Goal: Task Accomplishment & Management: Complete application form

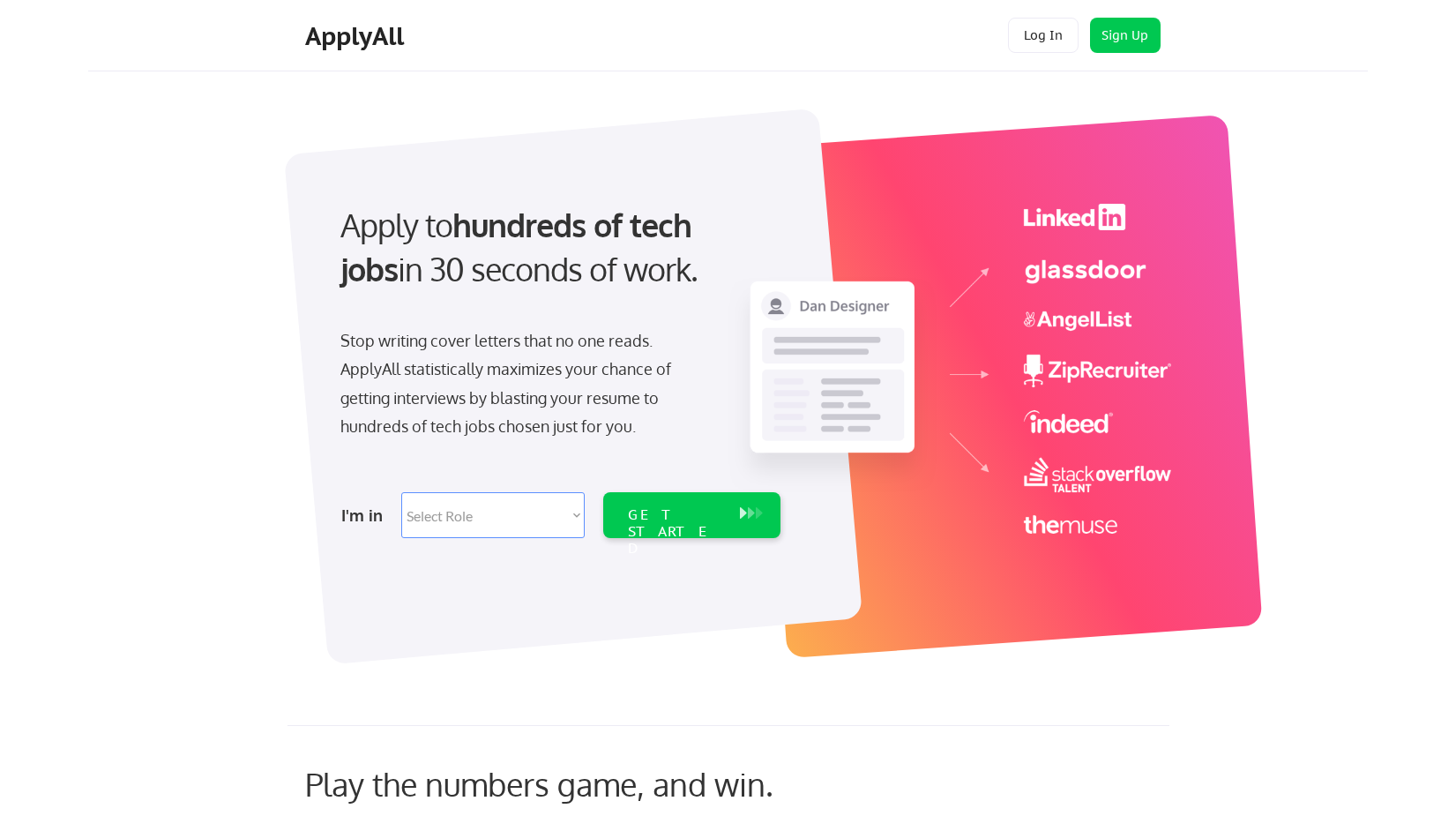
click at [485, 527] on select "Select Role Software Engineering Product Management Customer Success Sales UI/U…" at bounding box center [492, 515] width 183 height 46
select select ""it_security""
click at [401, 492] on select "Select Role Software Engineering Product Management Customer Success Sales UI/U…" at bounding box center [492, 515] width 183 height 46
select select ""it_security""
click at [514, 661] on div "Apply to hundreds of tech jobs in 30 seconds of work. Stop writing cover letter…" at bounding box center [745, 376] width 1244 height 583
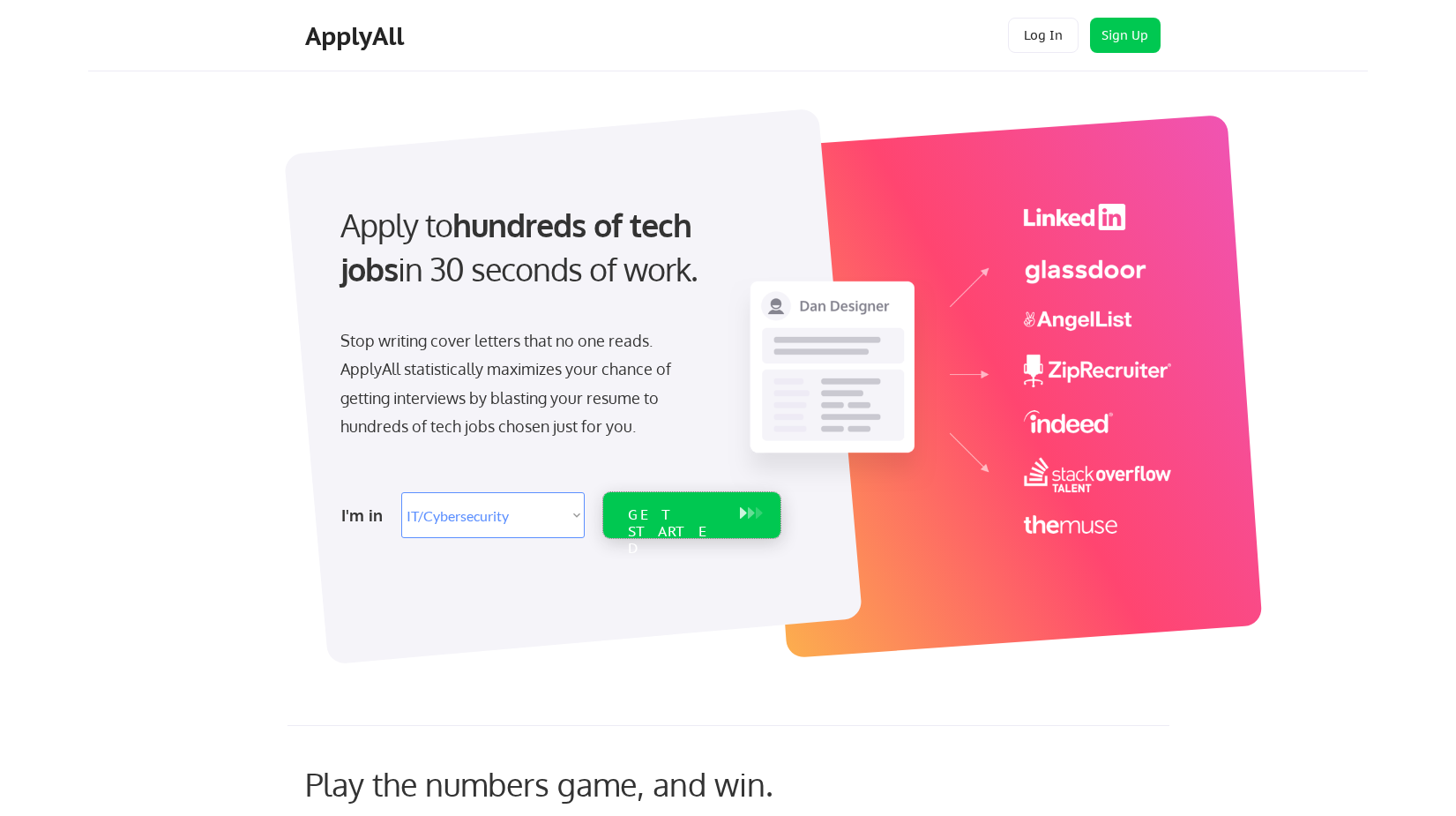
click at [661, 517] on div "GET STARTED" at bounding box center [675, 531] width 94 height 51
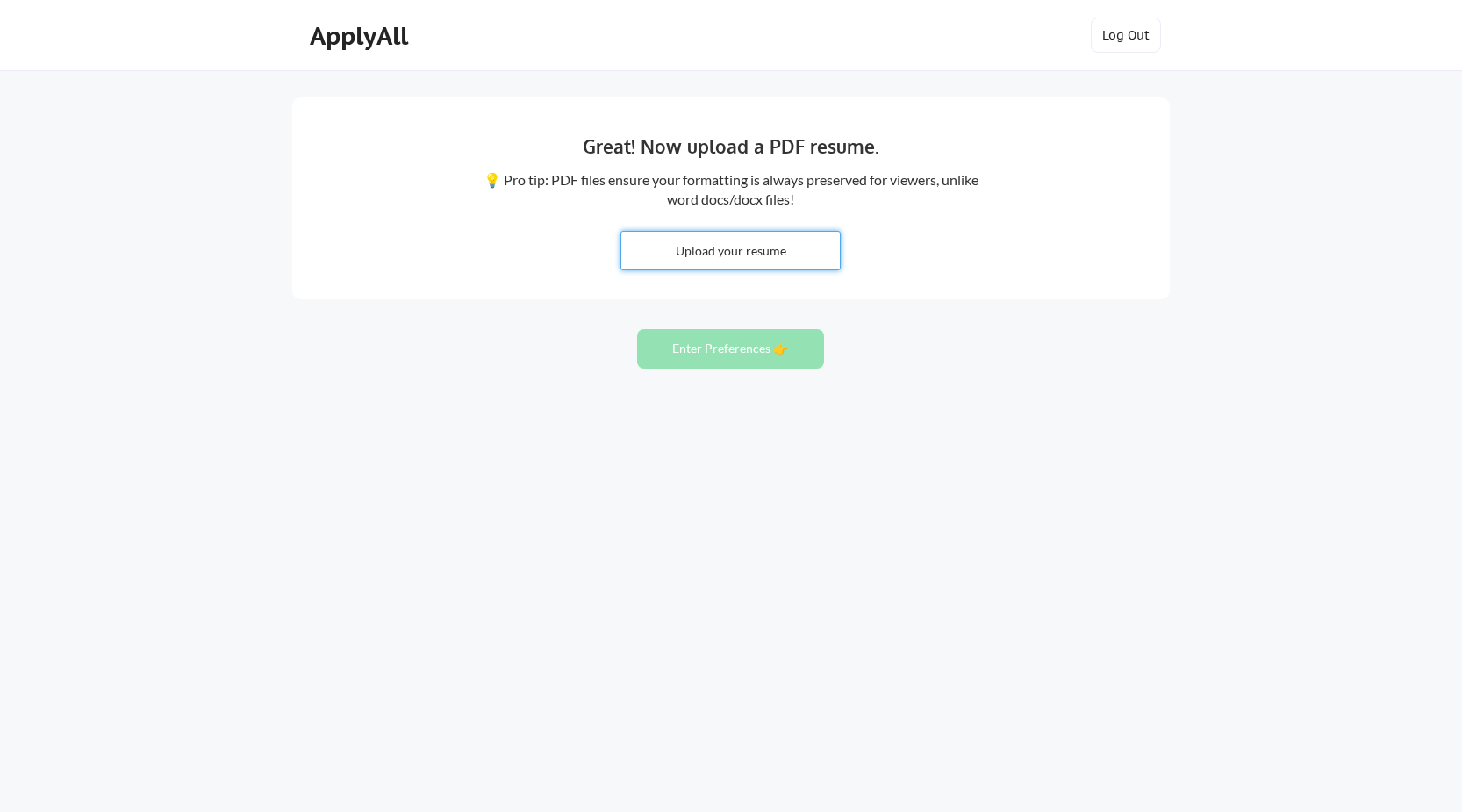
click at [724, 256] on input "file" at bounding box center [730, 250] width 219 height 38
type input "C:\fakepath\Ken_Pfeil_Resume (1).docx"
click at [714, 351] on button "Enter Preferences 👉" at bounding box center [731, 348] width 187 height 40
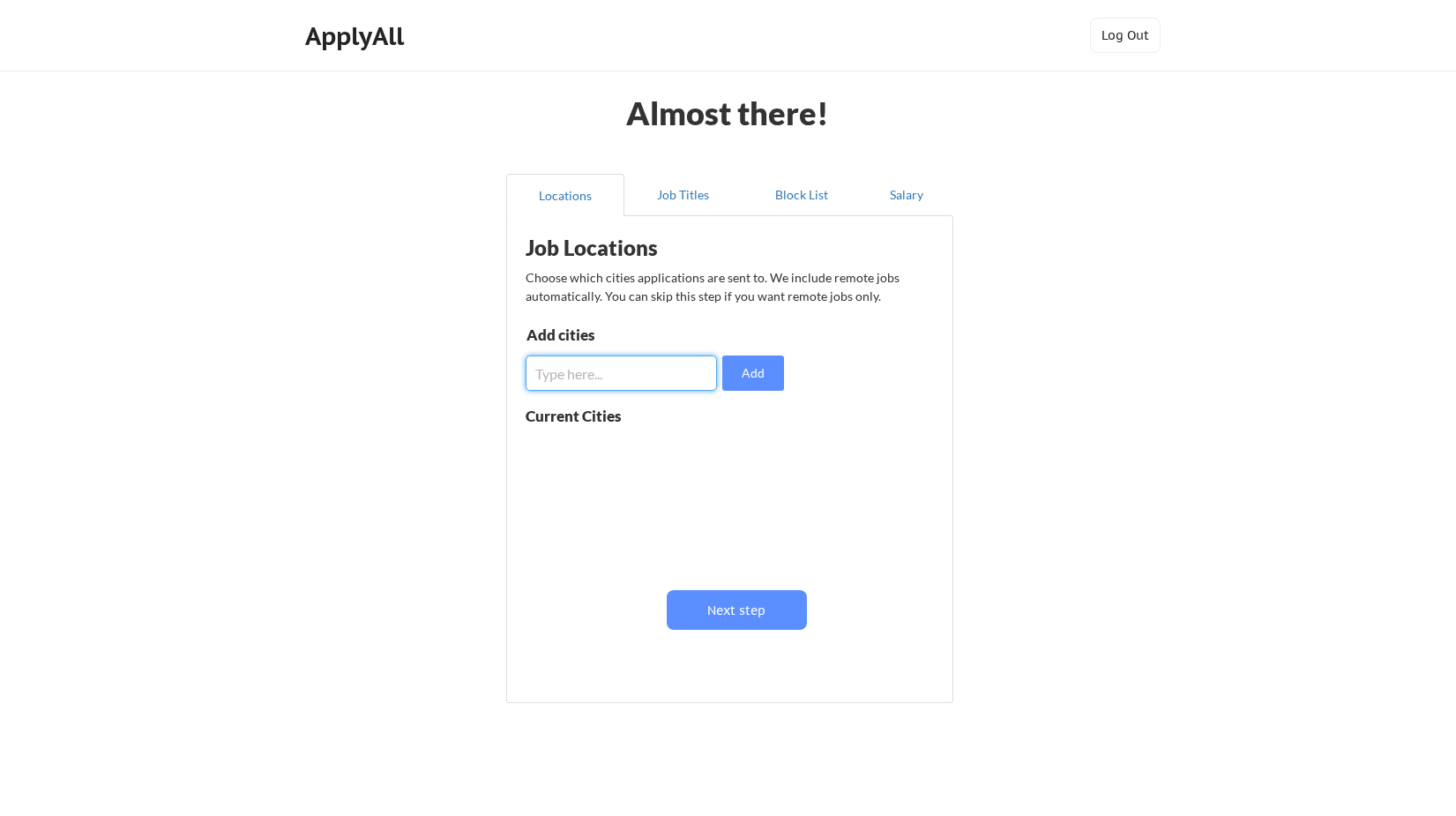
click at [641, 358] on input "input" at bounding box center [620, 373] width 191 height 35
type input "[GEOGRAPHIC_DATA]"
click at [740, 377] on button "Add" at bounding box center [753, 373] width 62 height 35
click at [583, 371] on input "input" at bounding box center [620, 373] width 191 height 35
type input "V"
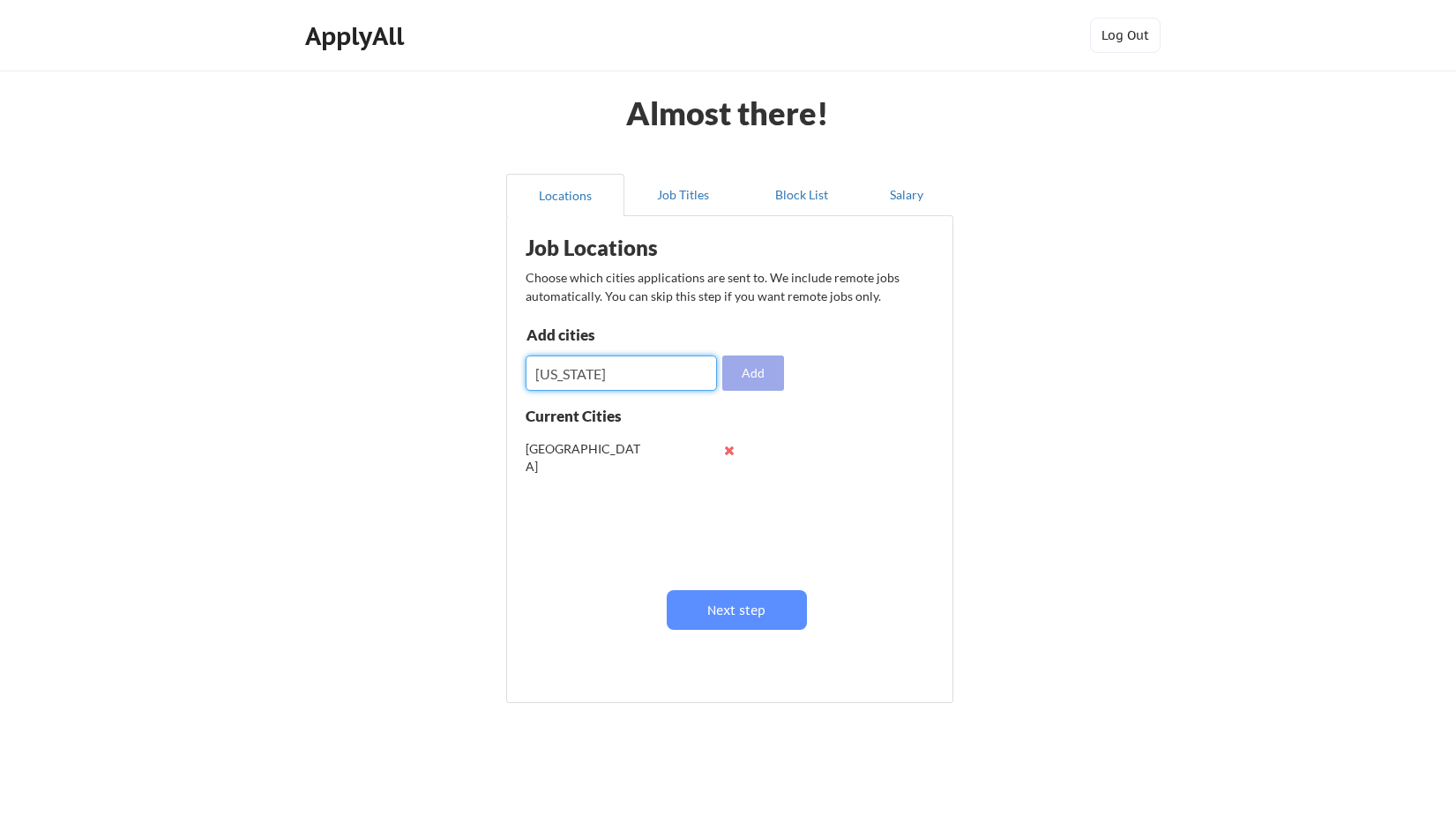
type input "New York"
click at [751, 375] on button "Add" at bounding box center [753, 373] width 62 height 35
click at [601, 371] on input "input" at bounding box center [620, 373] width 191 height 35
type input "Florida"
click at [759, 374] on button "Add" at bounding box center [753, 373] width 62 height 35
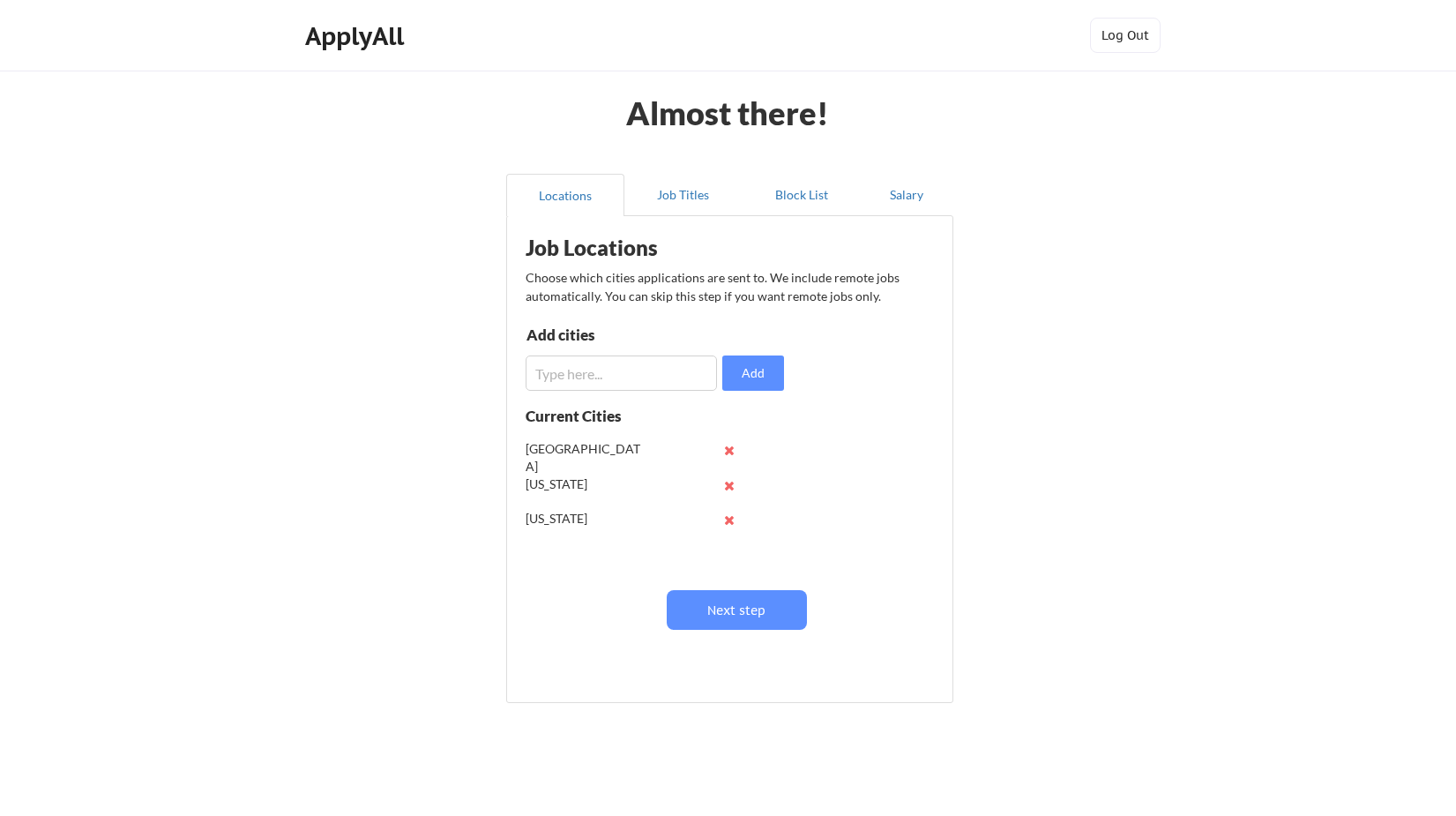
click at [619, 373] on input "input" at bounding box center [620, 373] width 191 height 35
type input "Virginia"
click at [753, 371] on button "Add" at bounding box center [753, 373] width 62 height 35
click at [632, 370] on input "input" at bounding box center [620, 373] width 191 height 35
type input "Atlanta"
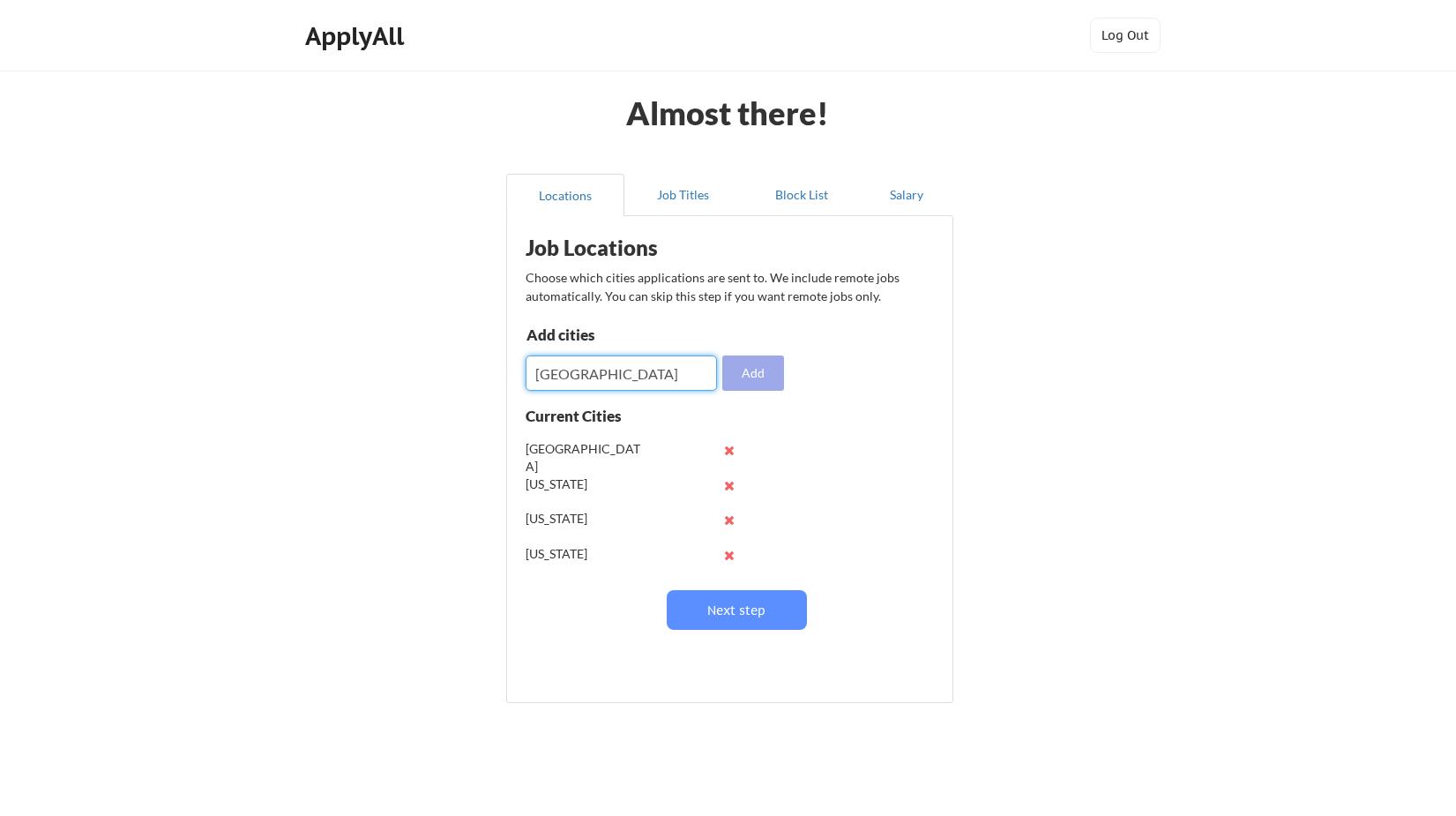
click at [764, 377] on button "Add" at bounding box center [753, 373] width 62 height 35
click at [629, 374] on input "input" at bounding box center [620, 373] width 191 height 35
type input "Austin"
click at [739, 379] on button "Add" at bounding box center [753, 373] width 62 height 35
click at [660, 377] on input "input" at bounding box center [620, 373] width 191 height 35
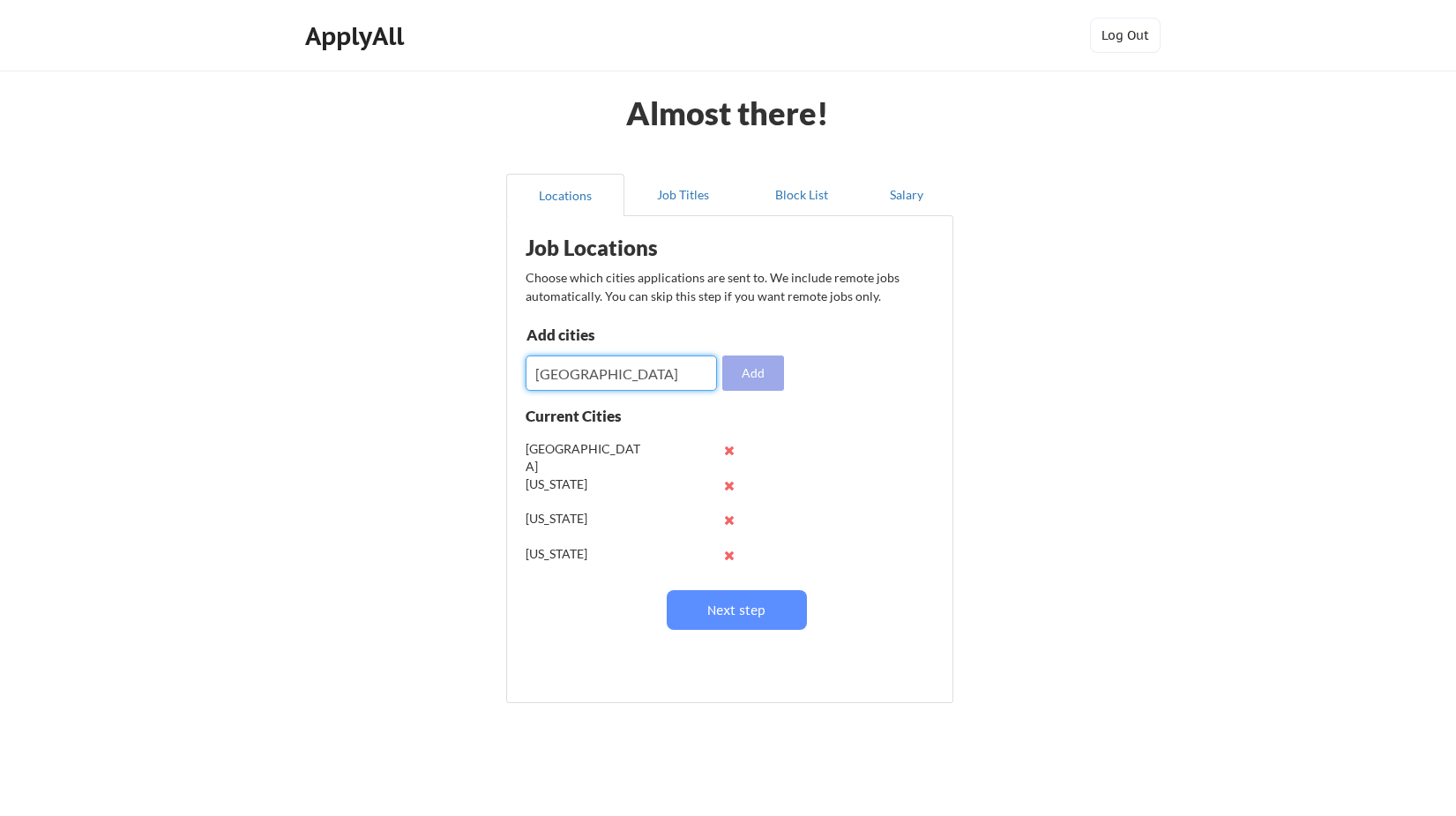
type input "Dallas"
click at [773, 373] on button "Add" at bounding box center [753, 373] width 62 height 35
click at [613, 378] on input "input" at bounding box center [620, 373] width 191 height 35
type input "San Antonio"
click at [740, 383] on button "Add" at bounding box center [753, 373] width 62 height 35
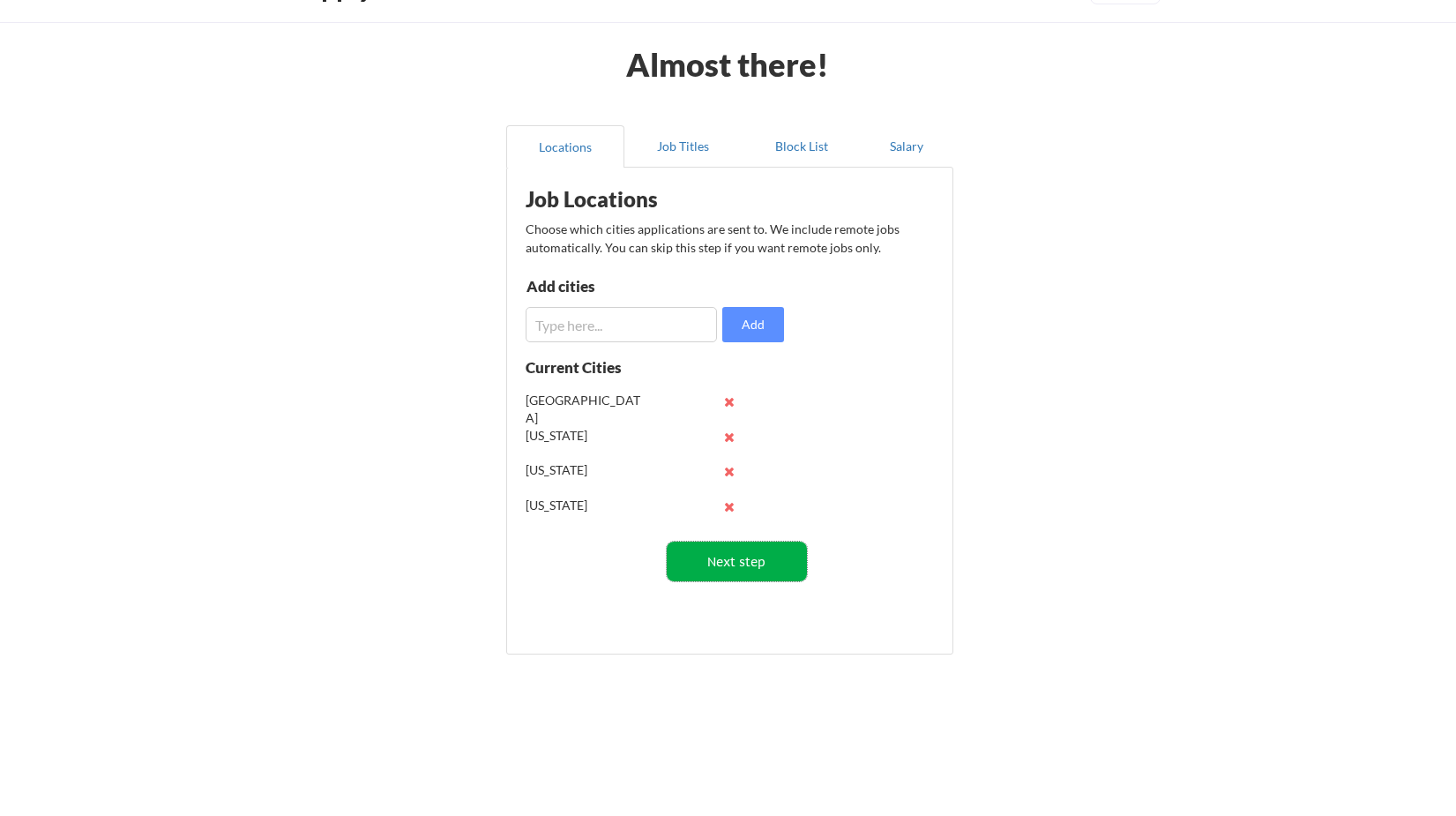
click at [727, 552] on button "Next step" at bounding box center [737, 561] width 141 height 40
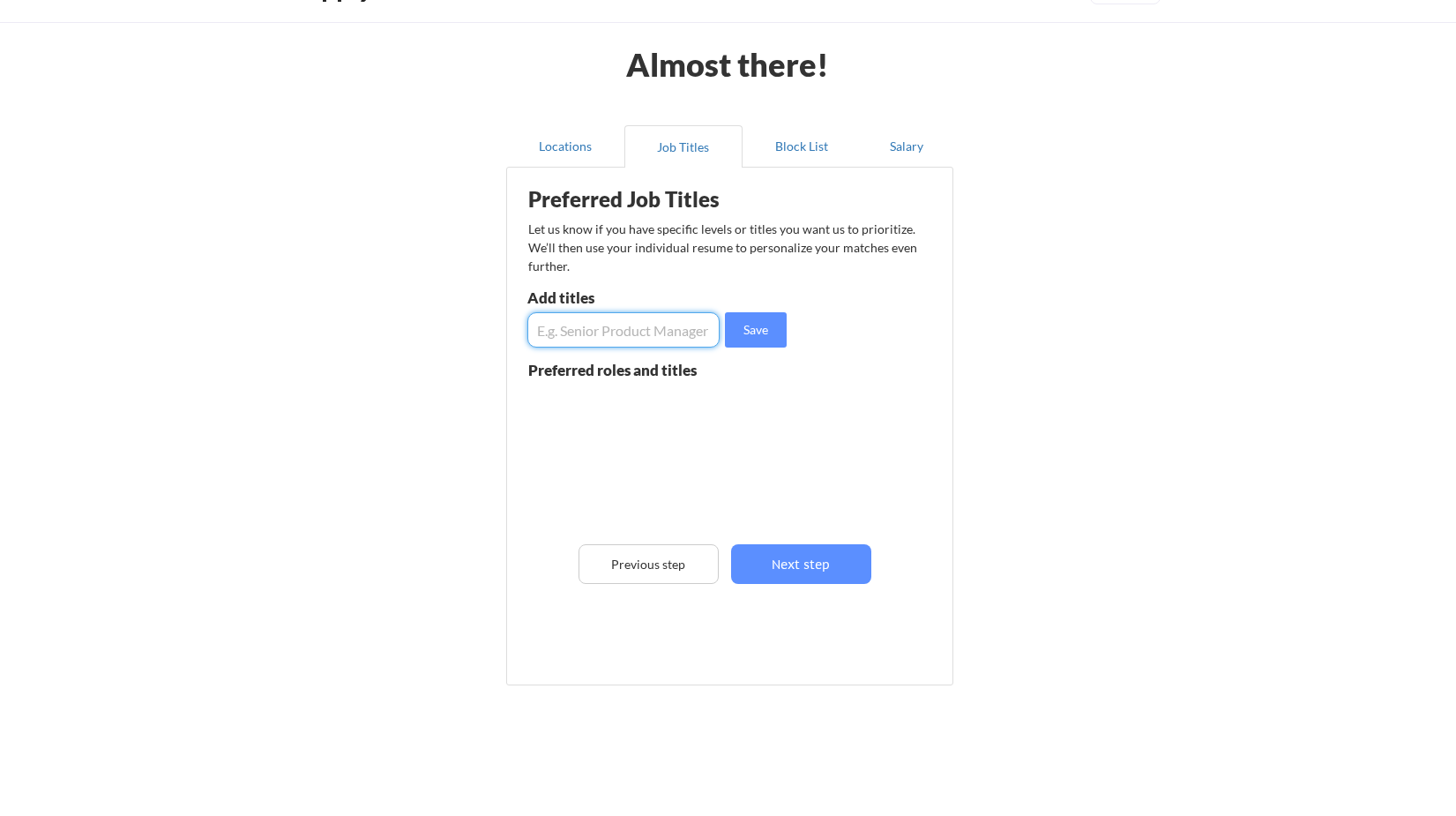
click at [568, 334] on input "input" at bounding box center [623, 330] width 192 height 35
type input "Chief Information Security Officer"
click at [757, 339] on button "Save" at bounding box center [756, 330] width 62 height 35
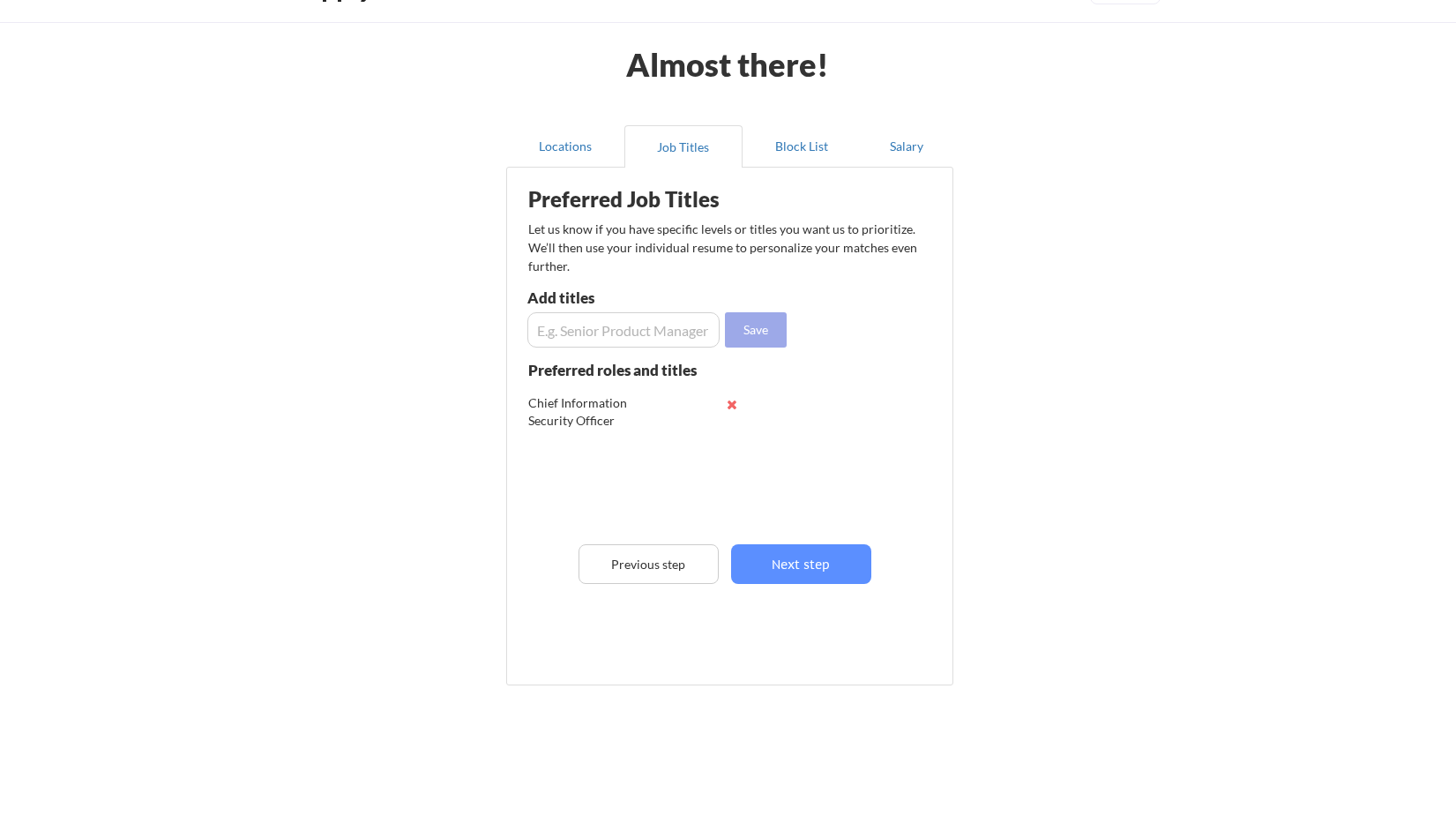
scroll to position [0, 0]
click at [615, 335] on input "input" at bounding box center [623, 330] width 192 height 35
click at [645, 328] on input "input" at bounding box center [623, 330] width 192 height 35
click at [656, 330] on input "input" at bounding box center [623, 330] width 192 height 35
click at [679, 331] on input "input" at bounding box center [623, 330] width 192 height 35
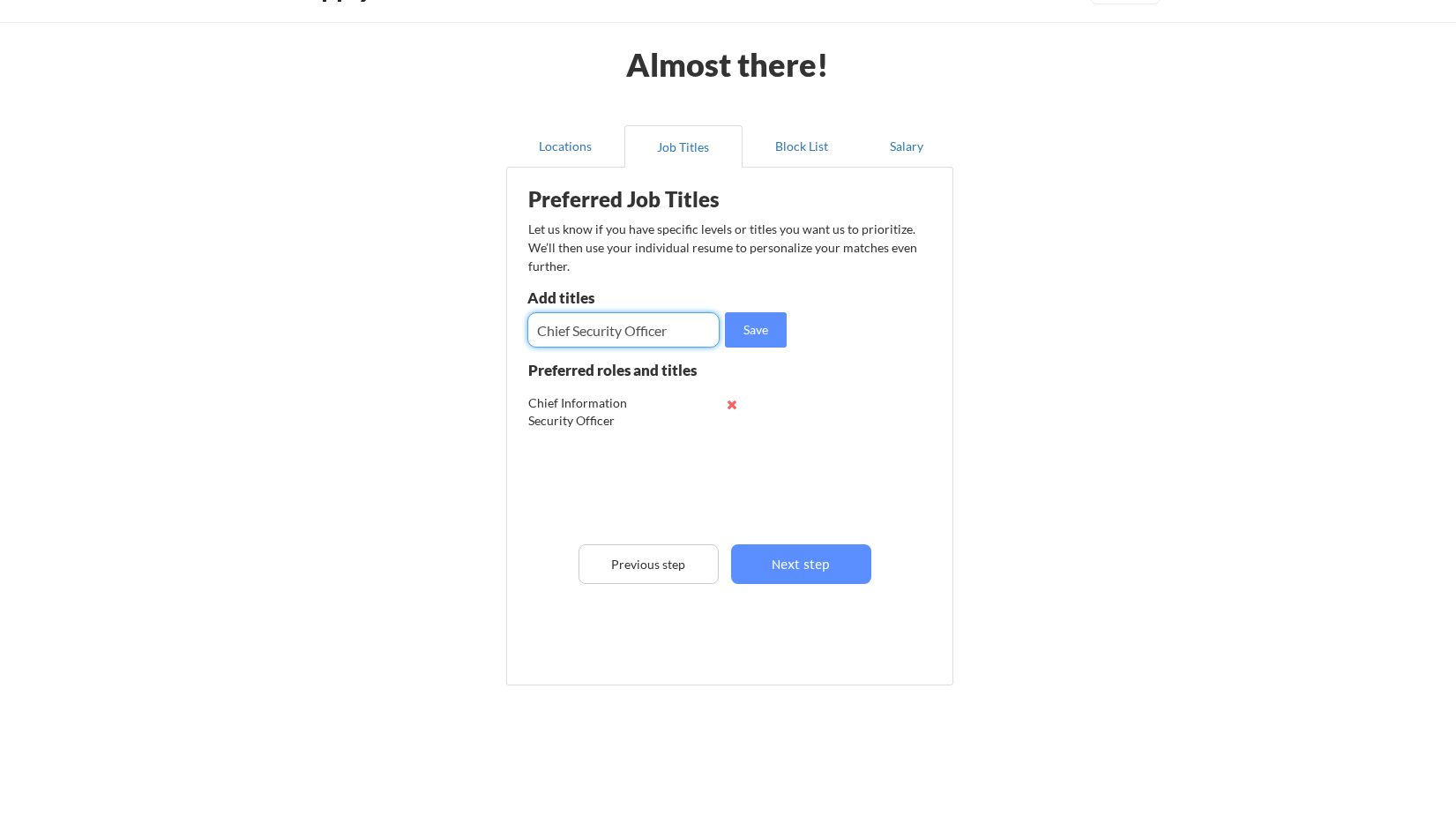
click at [679, 331] on input "input" at bounding box center [623, 330] width 192 height 35
type input "Chief Security Officer"
click at [751, 332] on button "Save" at bounding box center [756, 330] width 62 height 35
click at [605, 330] on input "input" at bounding box center [623, 330] width 192 height 35
type input "Chief Data Officer"
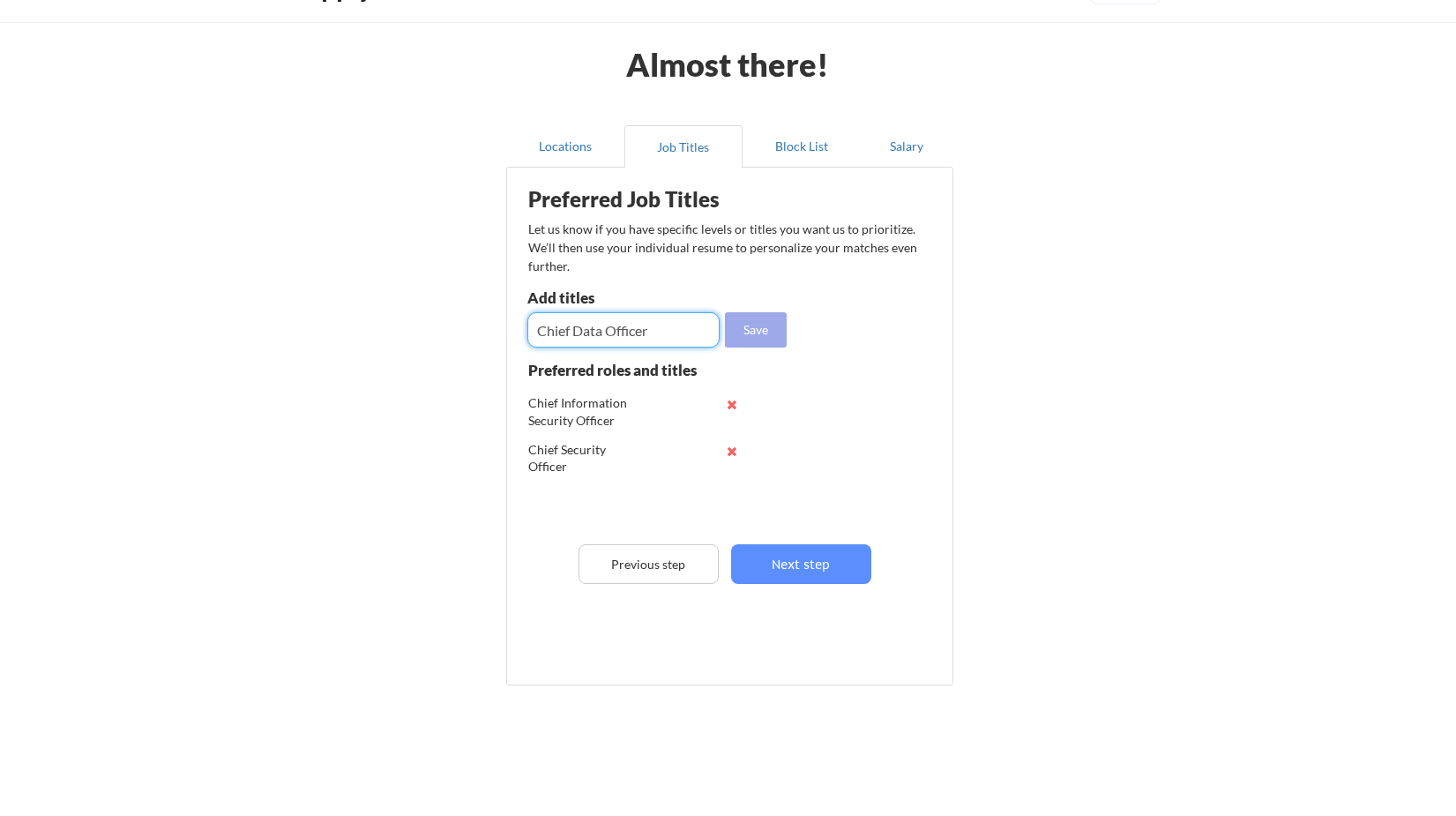
click at [747, 336] on button "Save" at bounding box center [756, 330] width 62 height 35
click at [645, 324] on input "input" at bounding box center [623, 330] width 192 height 35
type input "Head of Cyber Risk"
click at [748, 334] on button "Save" at bounding box center [756, 330] width 62 height 35
click at [675, 330] on input "input" at bounding box center [623, 330] width 192 height 35
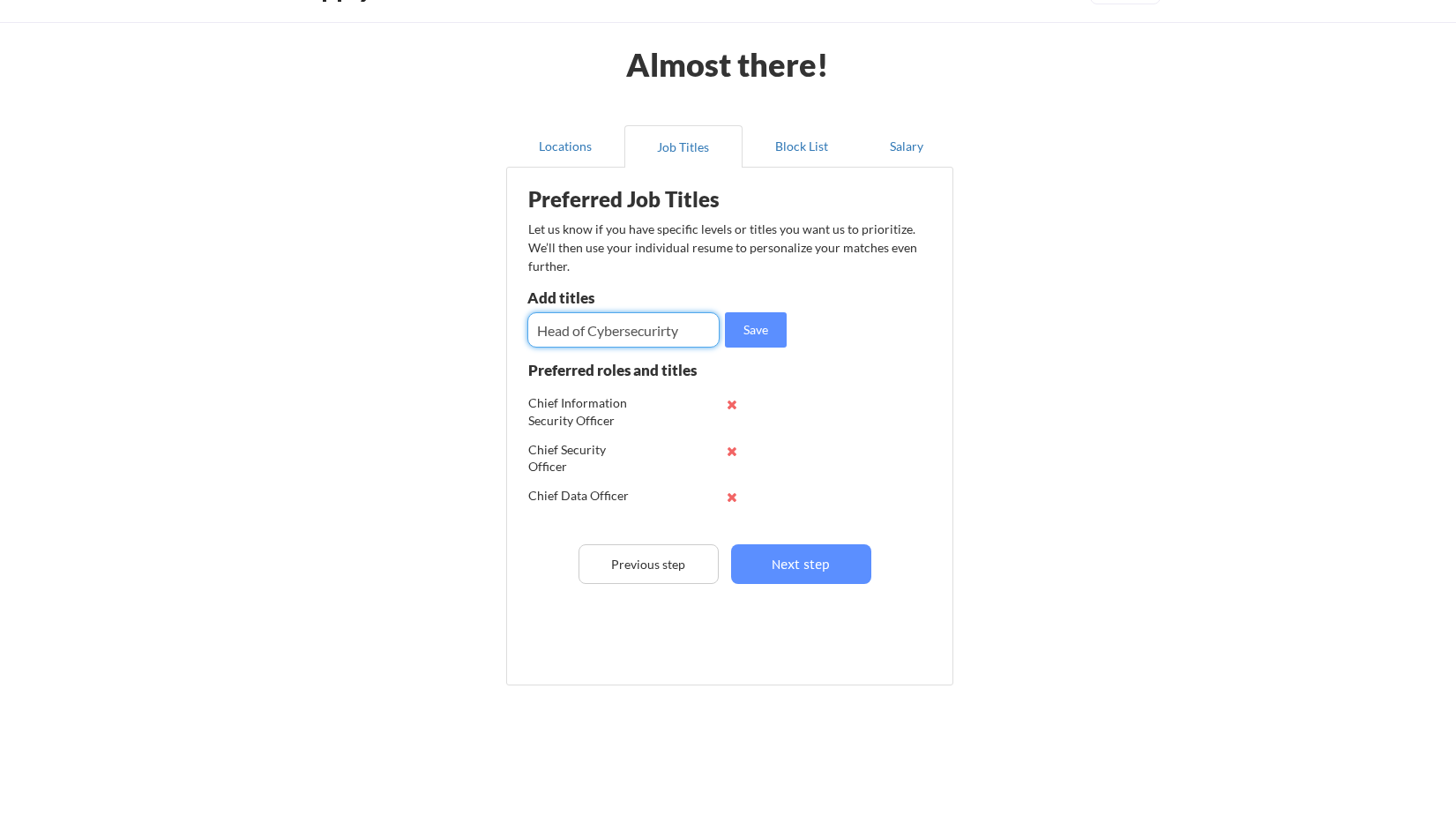
click at [673, 327] on input "input" at bounding box center [623, 330] width 192 height 35
type input "Head of Cybersecurity"
click at [744, 328] on button "Save" at bounding box center [756, 330] width 62 height 35
click at [650, 334] on input "input" at bounding box center [623, 330] width 192 height 35
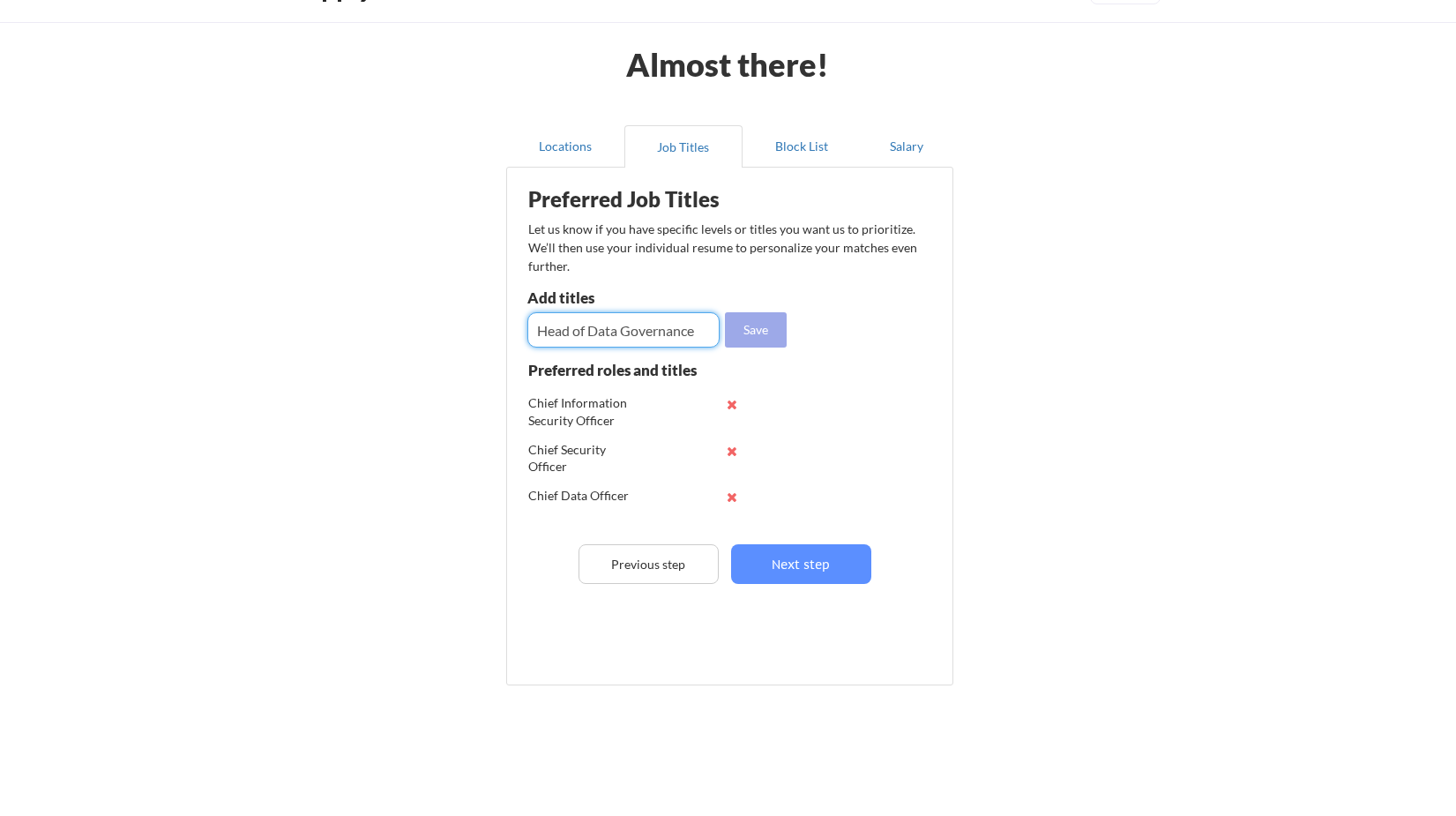
type input "Head of Data Governance"
click at [745, 329] on button "Save" at bounding box center [756, 330] width 62 height 35
click at [625, 338] on input "input" at bounding box center [623, 330] width 192 height 35
type input "C"
click at [556, 330] on input "input" at bounding box center [623, 330] width 192 height 35
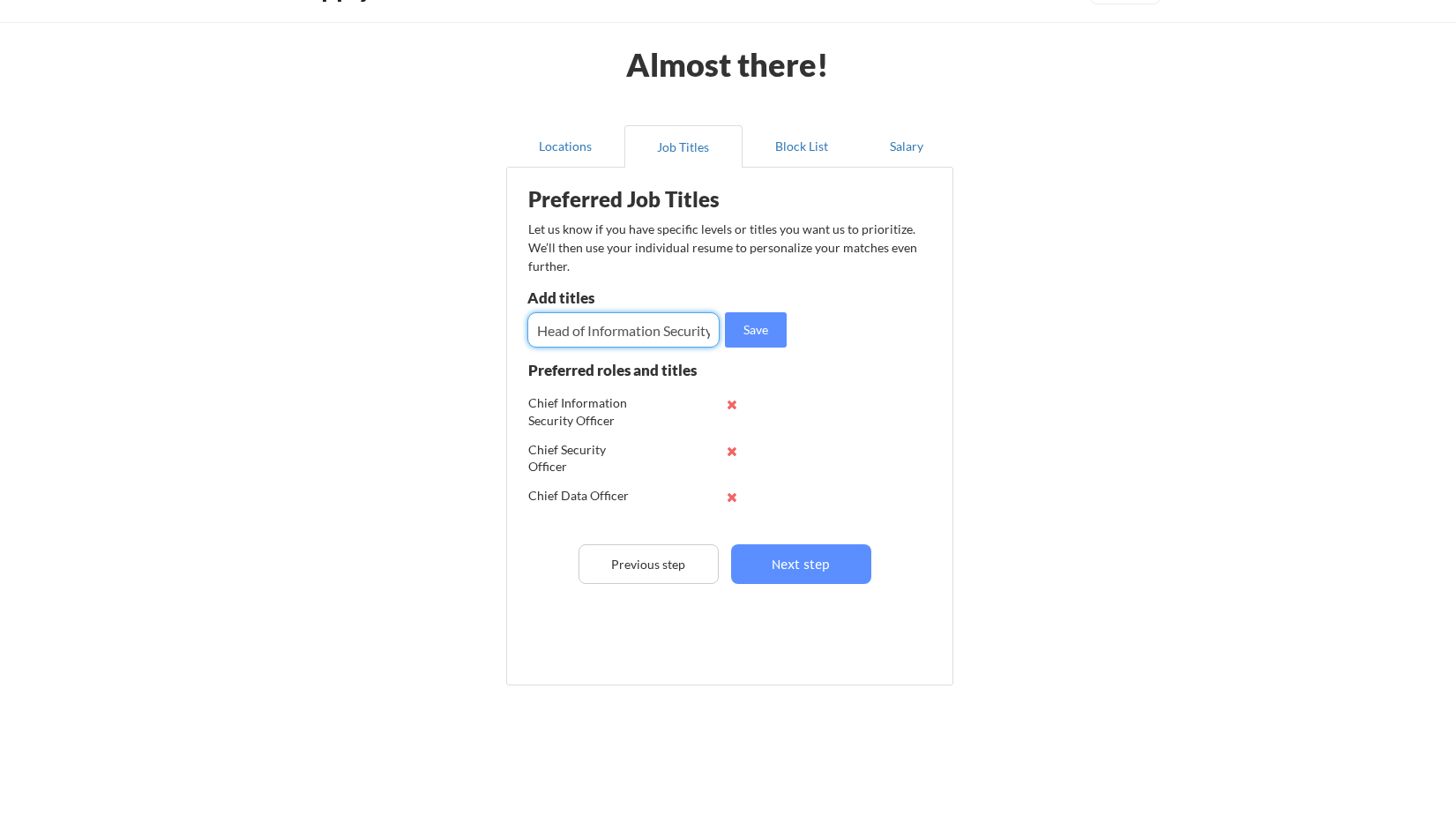
scroll to position [0, 6]
type input "Head of Information Security"
click at [759, 332] on button "Save" at bounding box center [756, 330] width 62 height 35
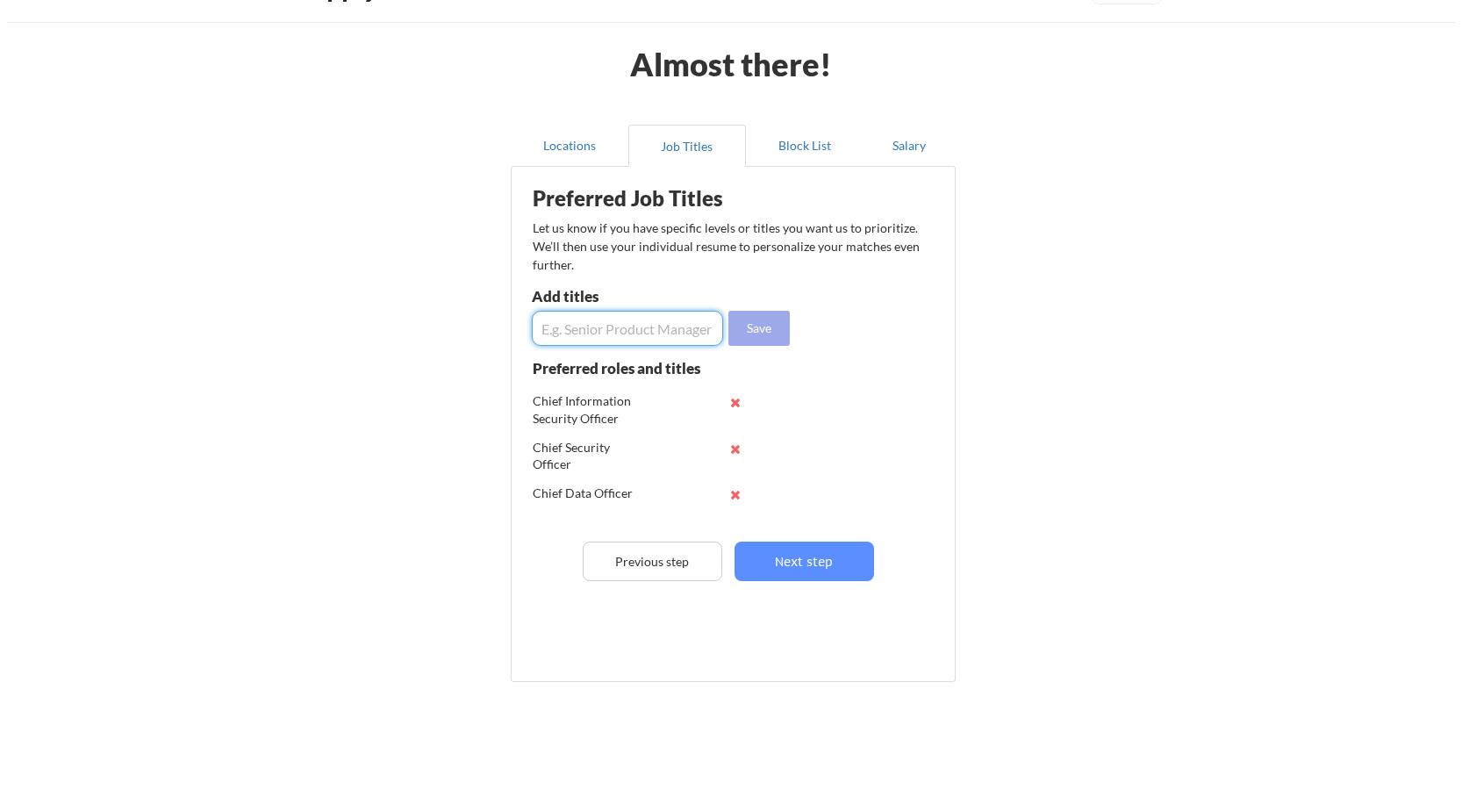
scroll to position [0, 0]
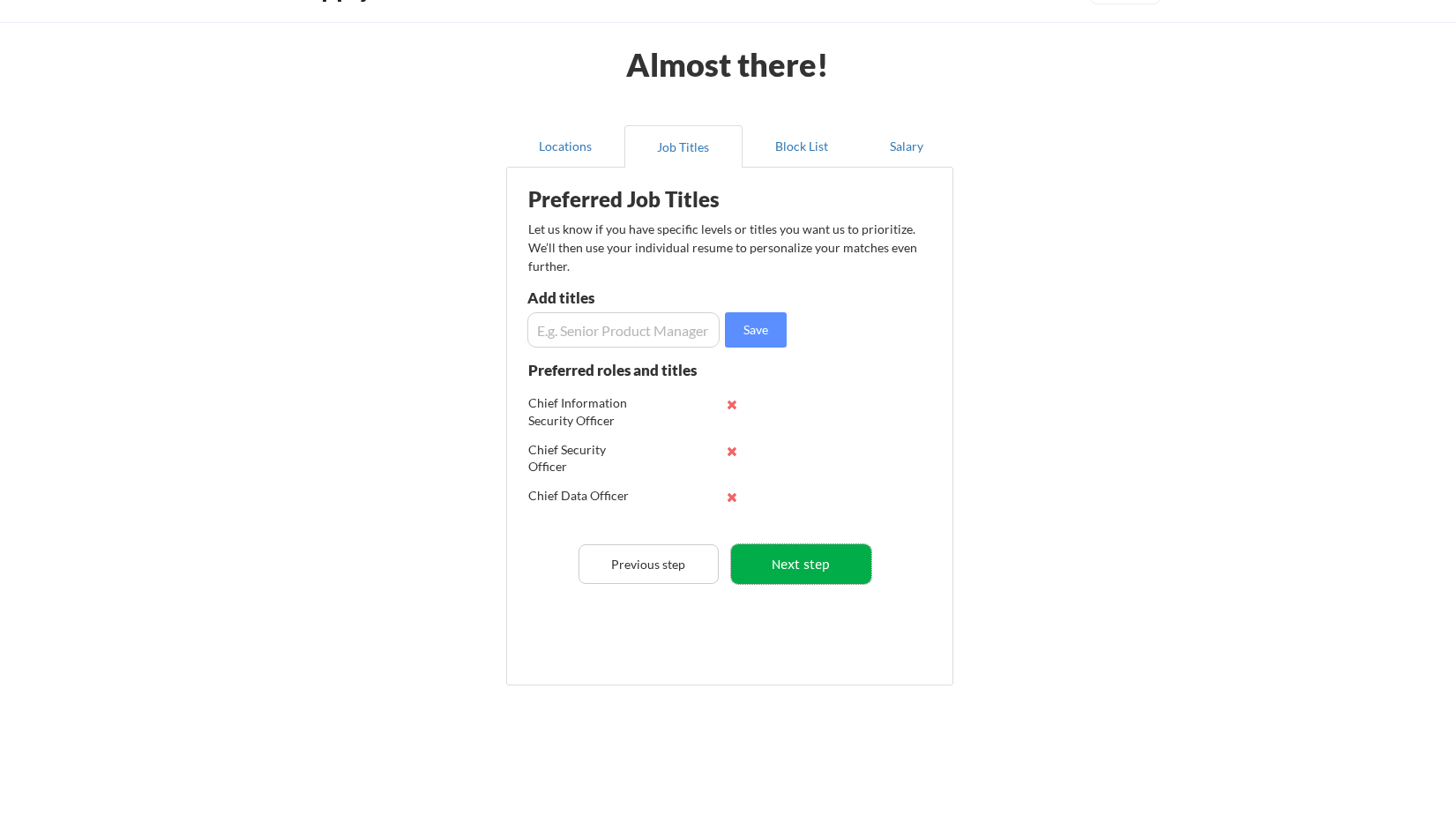
click at [798, 574] on button "Next step" at bounding box center [801, 563] width 141 height 40
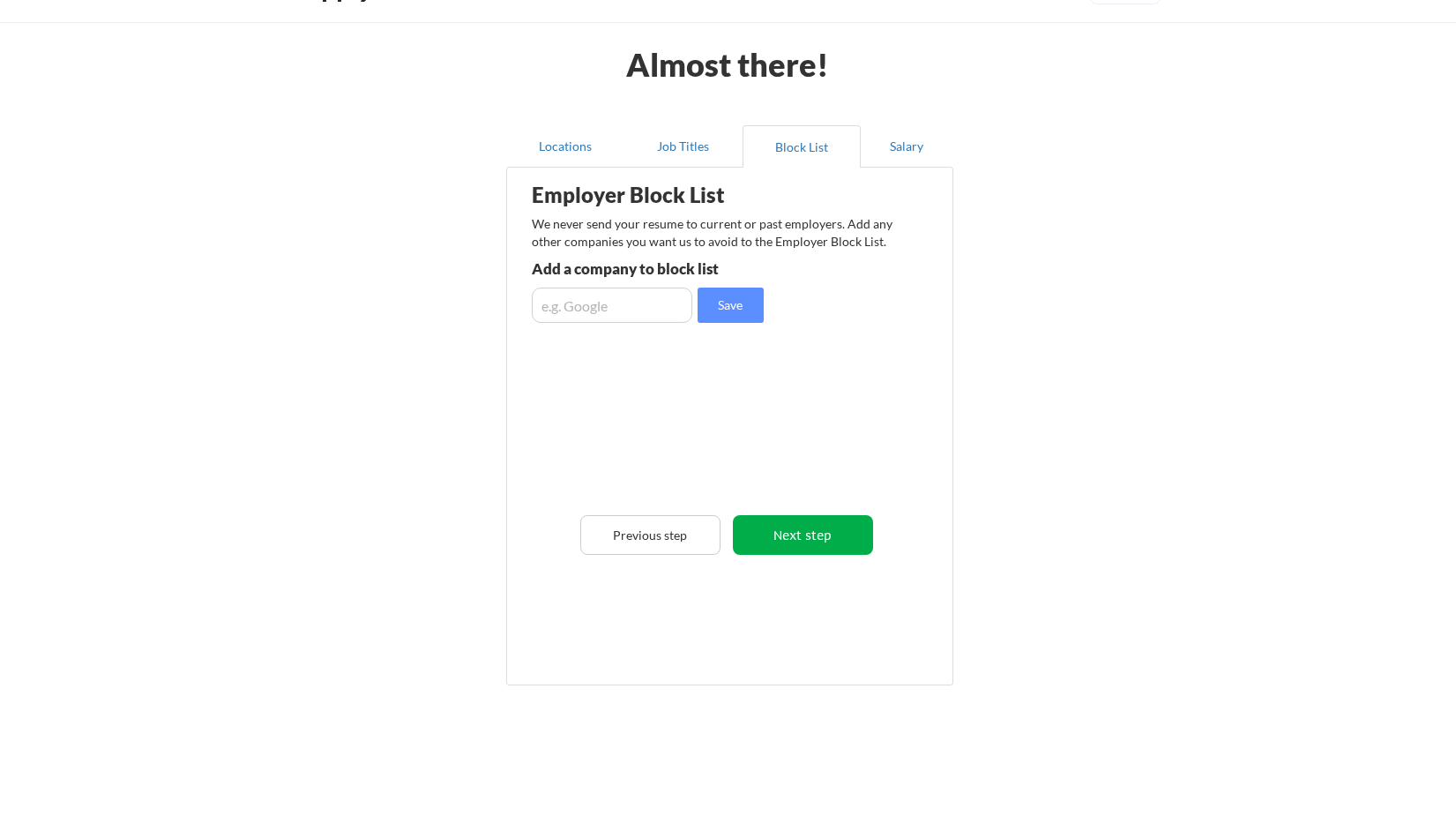
click at [794, 543] on button "Next step" at bounding box center [803, 534] width 141 height 40
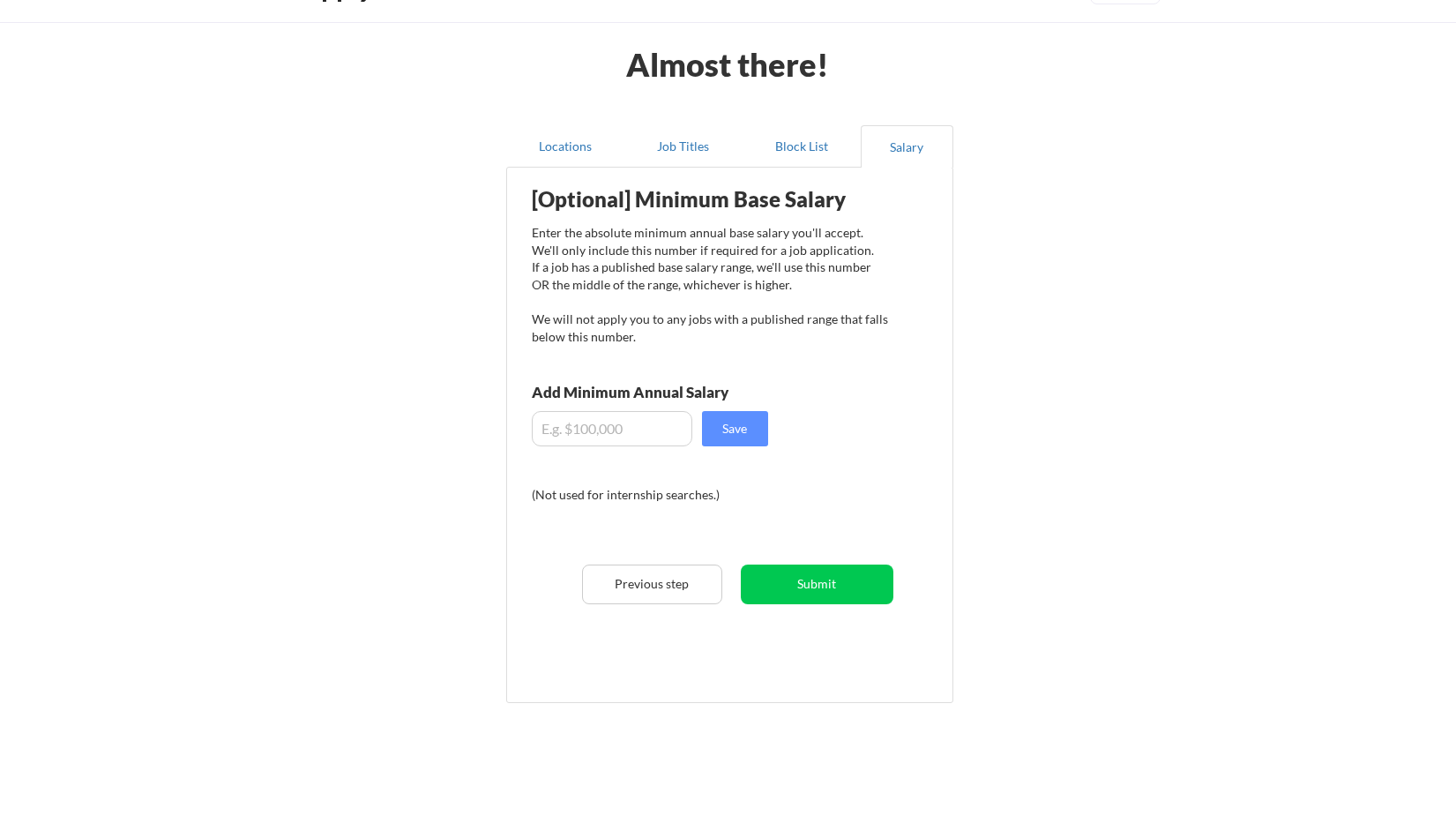
click at [581, 418] on input "input" at bounding box center [613, 428] width 161 height 35
click at [634, 433] on input "input" at bounding box center [613, 428] width 161 height 35
click at [633, 432] on input "input" at bounding box center [613, 428] width 161 height 35
click at [624, 429] on input "input" at bounding box center [613, 428] width 161 height 35
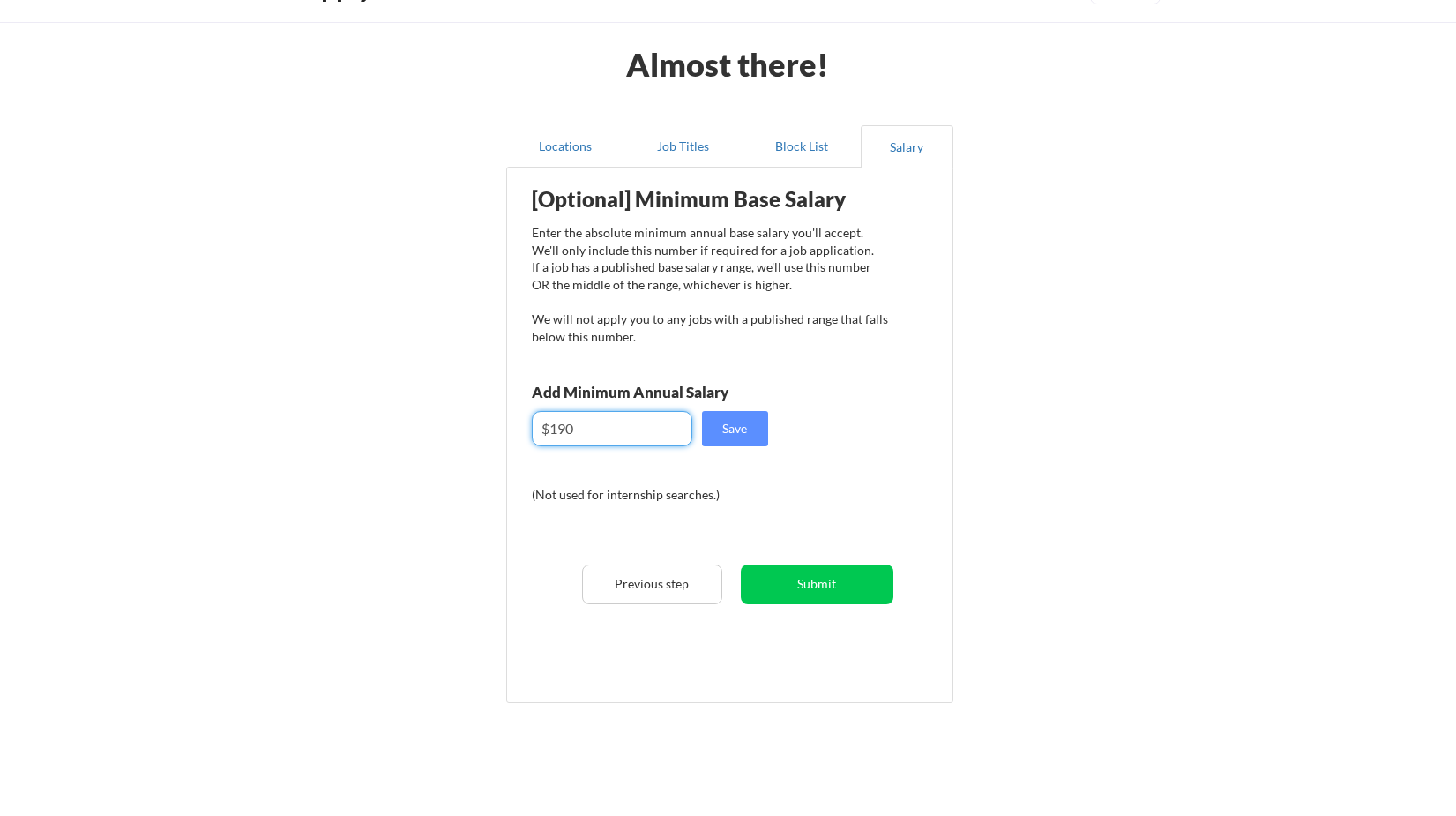
type input "$190"
click at [814, 458] on div "[Optional] Minimum Base Salary Enter the absolute minimum annual base salary yo…" at bounding box center [733, 428] width 435 height 504
click at [613, 420] on input "input" at bounding box center [613, 428] width 161 height 35
click at [594, 432] on input "input" at bounding box center [613, 428] width 161 height 35
click at [517, 421] on div "[Optional] Minimum Base Salary Enter the absolute minimum annual base salary yo…" at bounding box center [733, 428] width 435 height 504
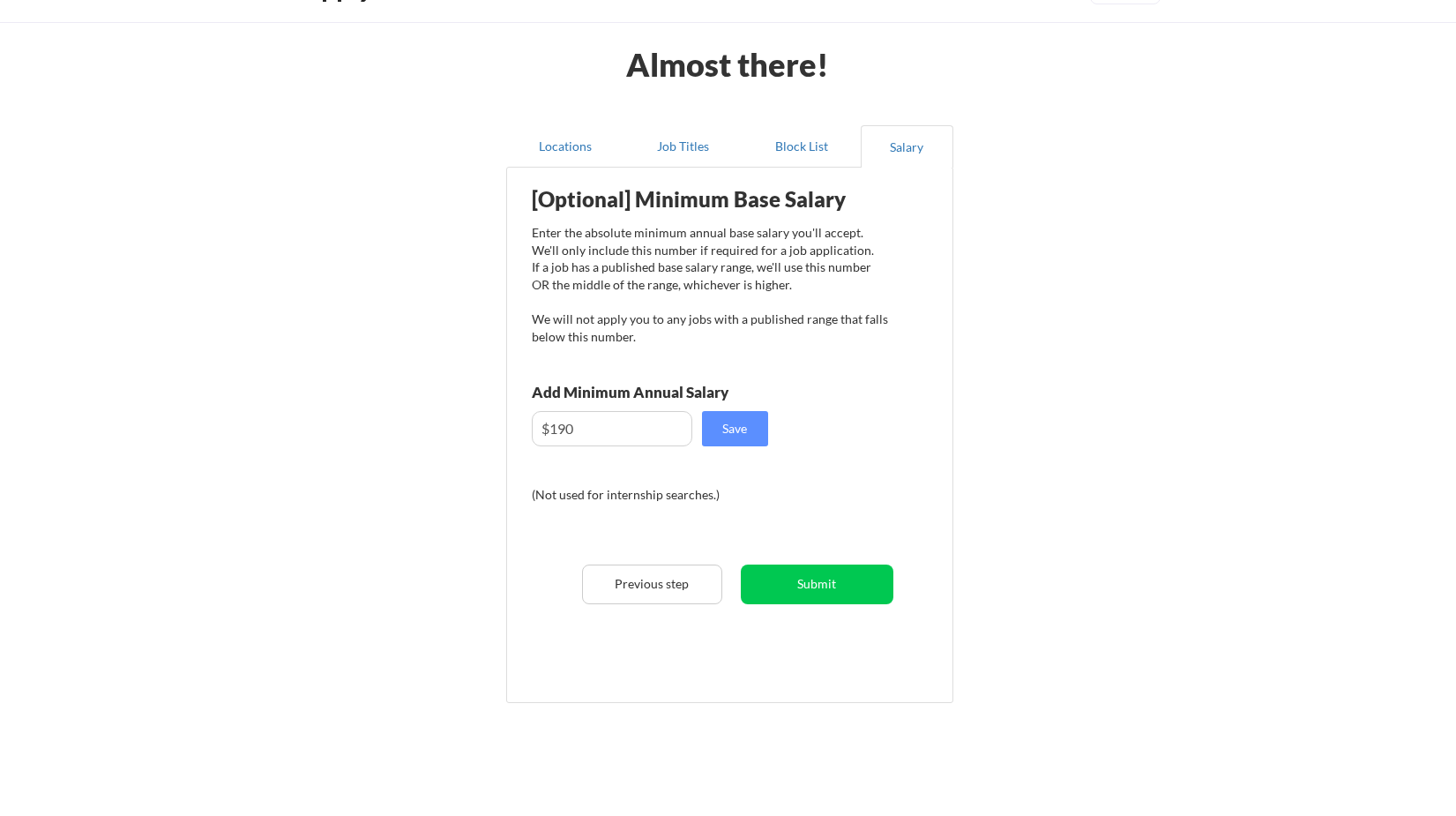
click at [674, 329] on div "Enter the absolute minimum annual base salary you'll accept. We'll only include…" at bounding box center [711, 284] width 357 height 121
click at [812, 588] on button "Submit" at bounding box center [816, 583] width 152 height 40
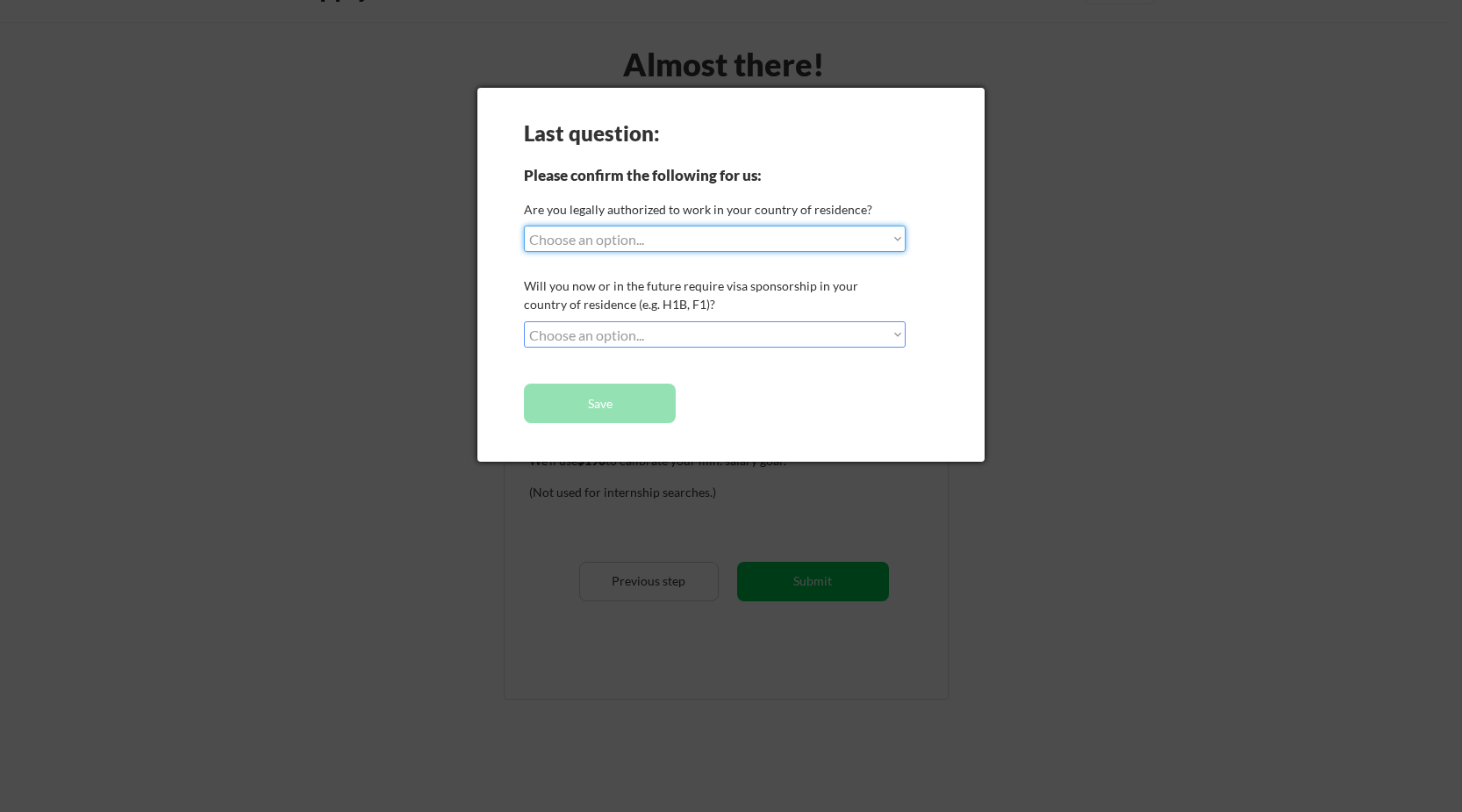
click at [611, 237] on select "Choose an option... Yes, I am a US Citizen Yes, I am a Canadian Citizen Yes, I …" at bounding box center [715, 238] width 382 height 26
select select ""yes__i_am_a_us_citizen""
click at [524, 226] on select "Choose an option... Yes, I am a US Citizen Yes, I am a Canadian Citizen Yes, I …" at bounding box center [715, 238] width 382 height 26
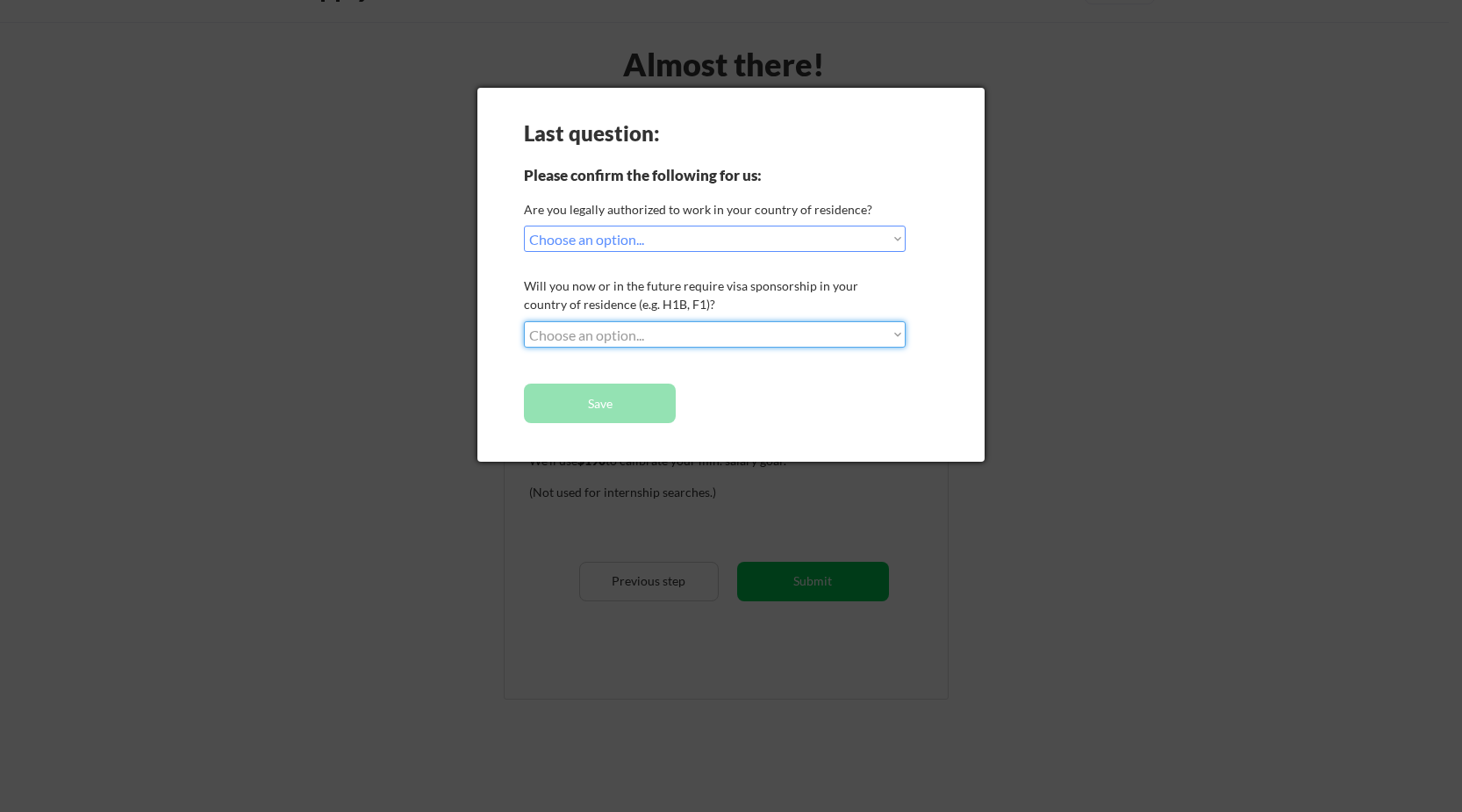
click at [610, 335] on select "Choose an option... No, I will not need sponsorship Yes, I will need sponsorship" at bounding box center [715, 334] width 382 height 26
select select ""no__i_will_not_need_sponsorship""
click at [524, 321] on select "Choose an option... No, I will not need sponsorship Yes, I will need sponsorship" at bounding box center [715, 334] width 382 height 26
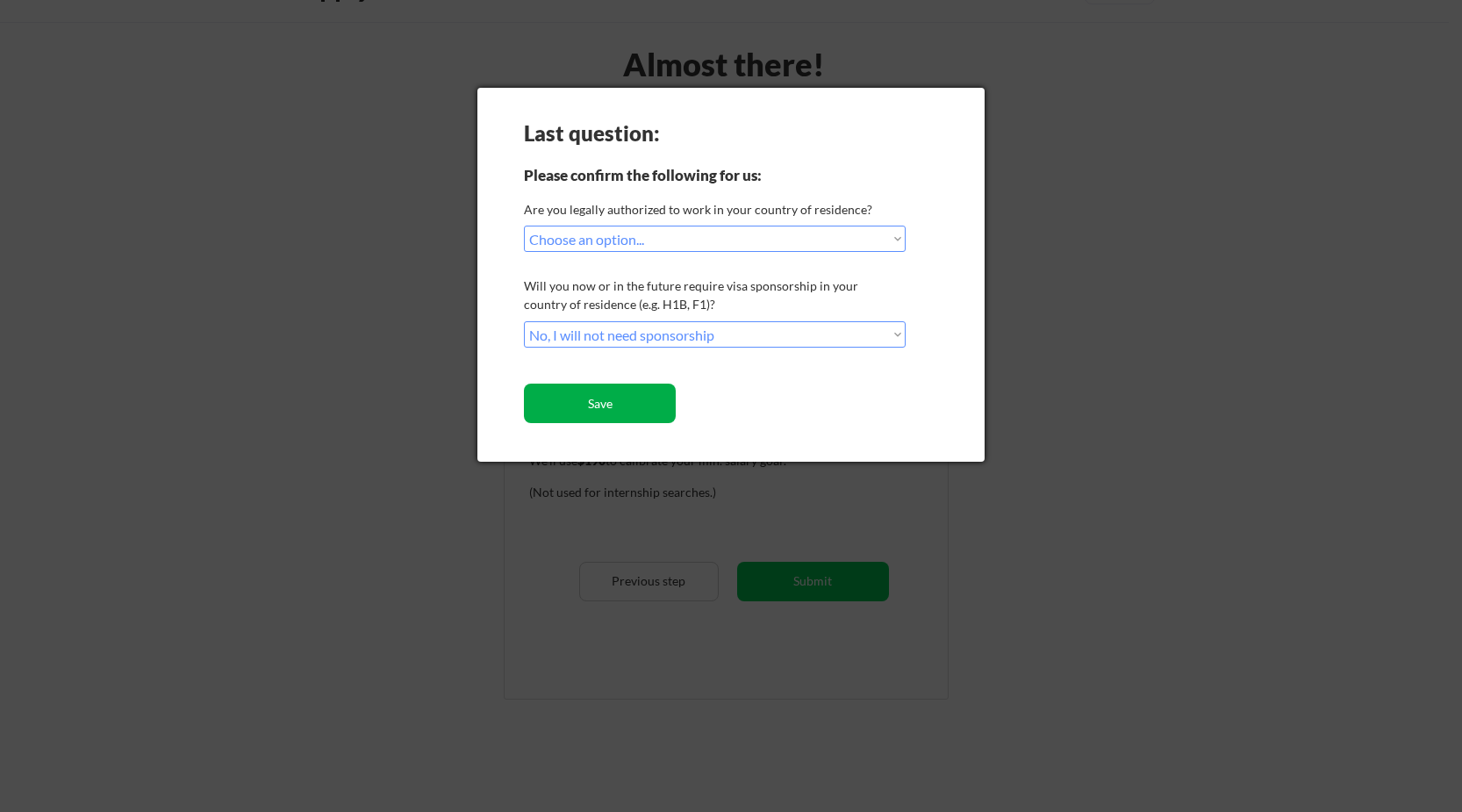
click at [606, 400] on button "Save" at bounding box center [599, 403] width 151 height 40
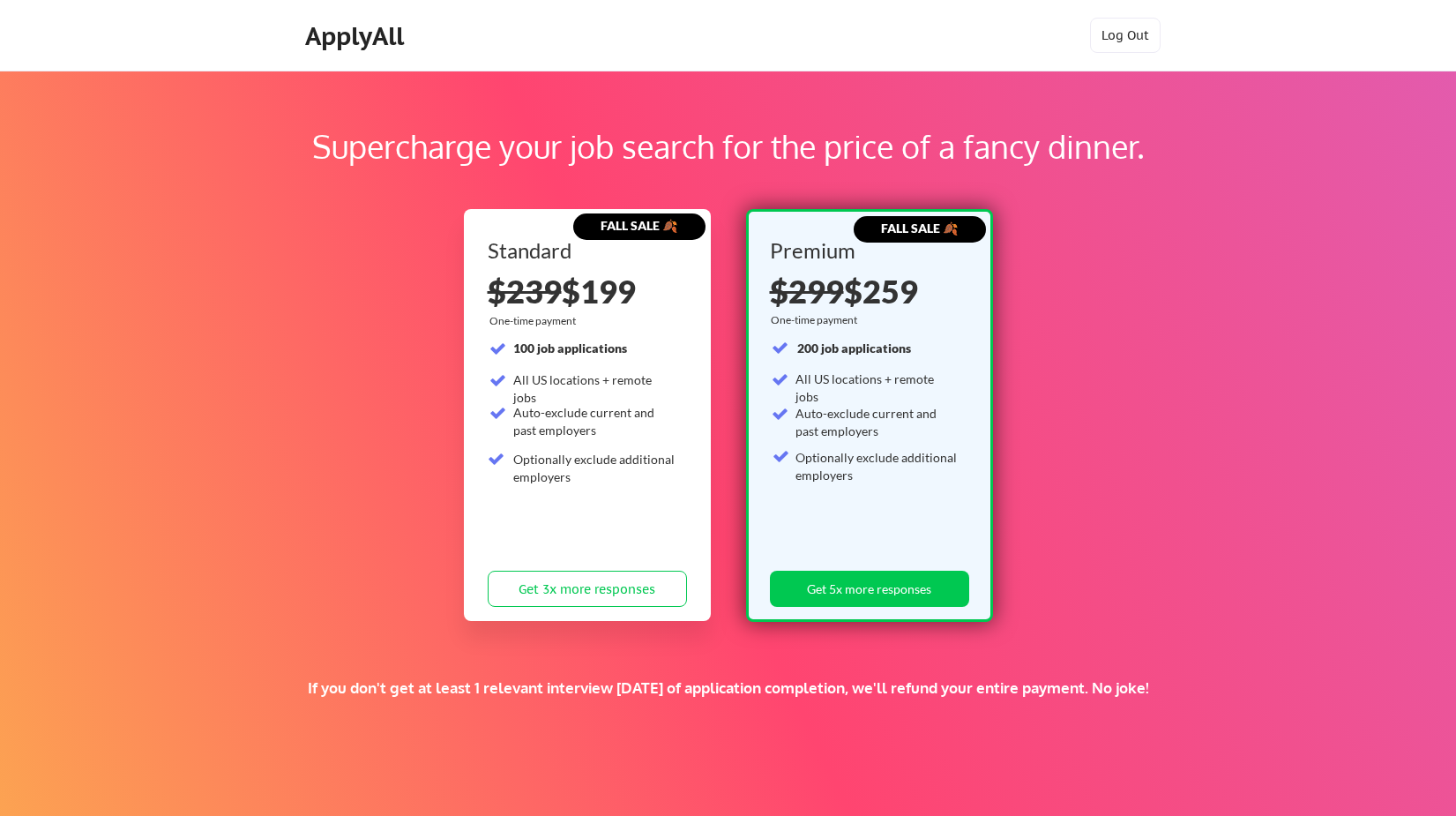
scroll to position [88, 0]
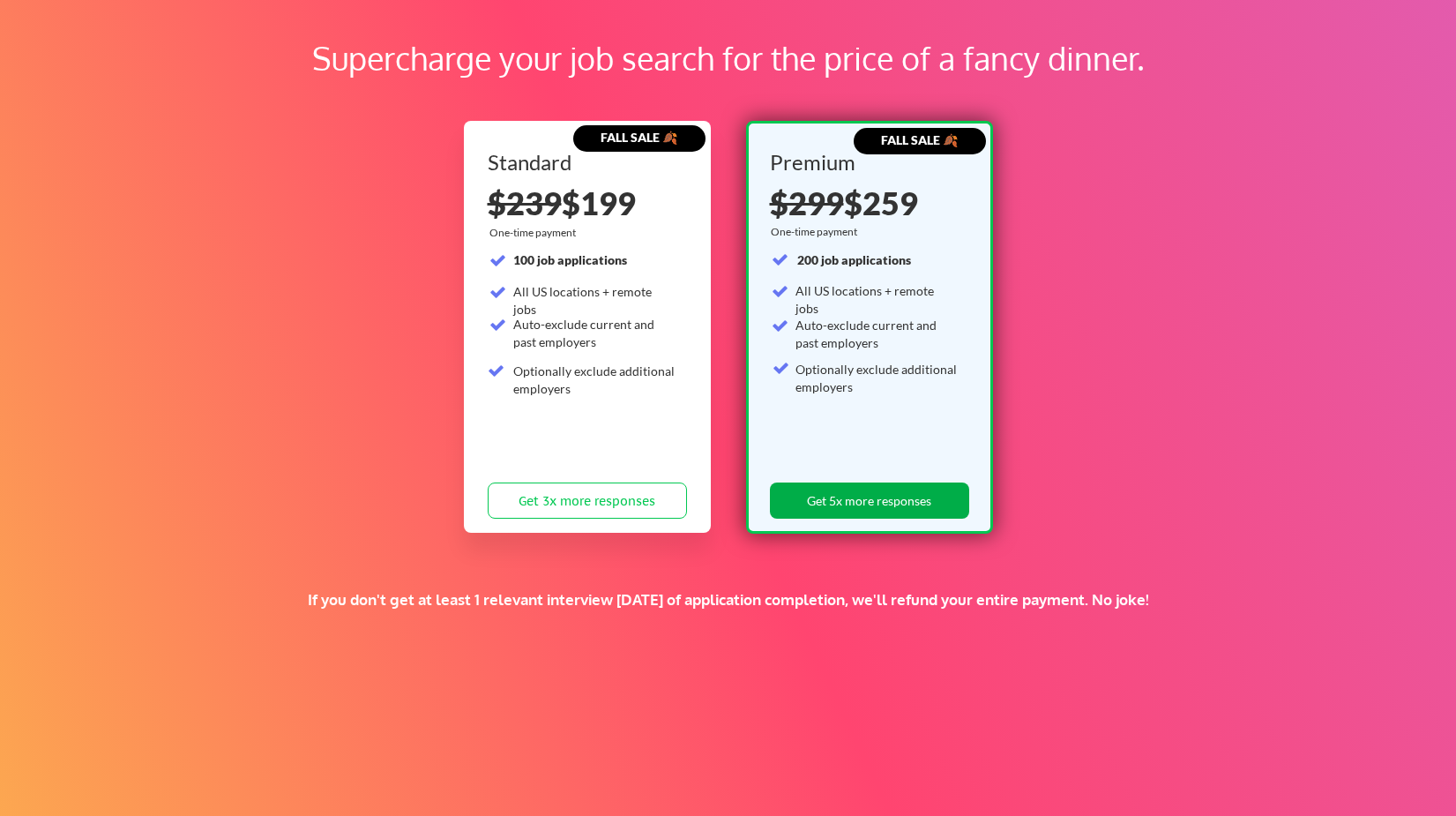
click at [857, 500] on button "Get 5x more responses" at bounding box center [870, 500] width 200 height 36
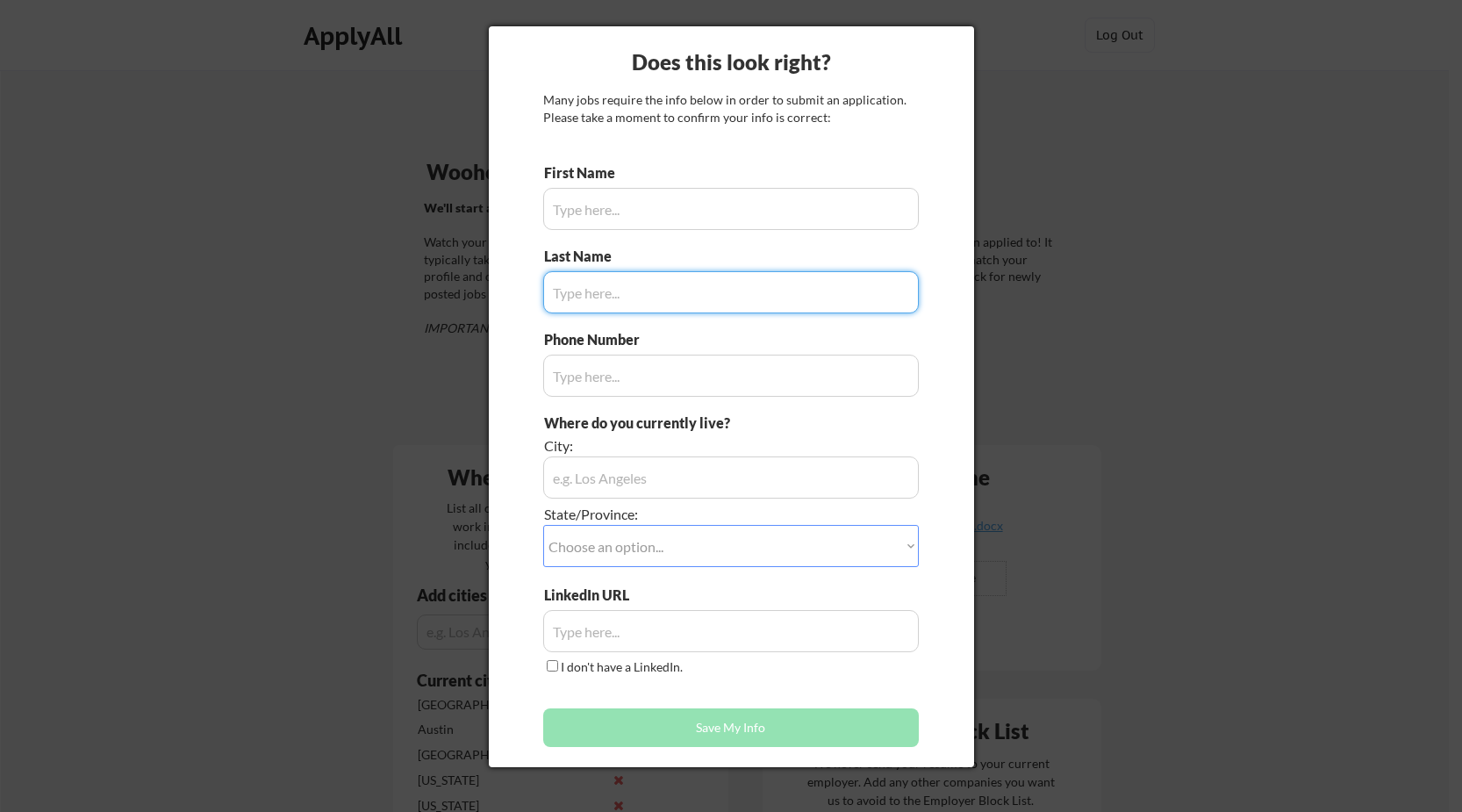
type input "Ken"
type input "845.551.8968"
type input "Richmond, VA 23219"
type input "Pfeil"
click at [617, 205] on input "input" at bounding box center [730, 209] width 375 height 42
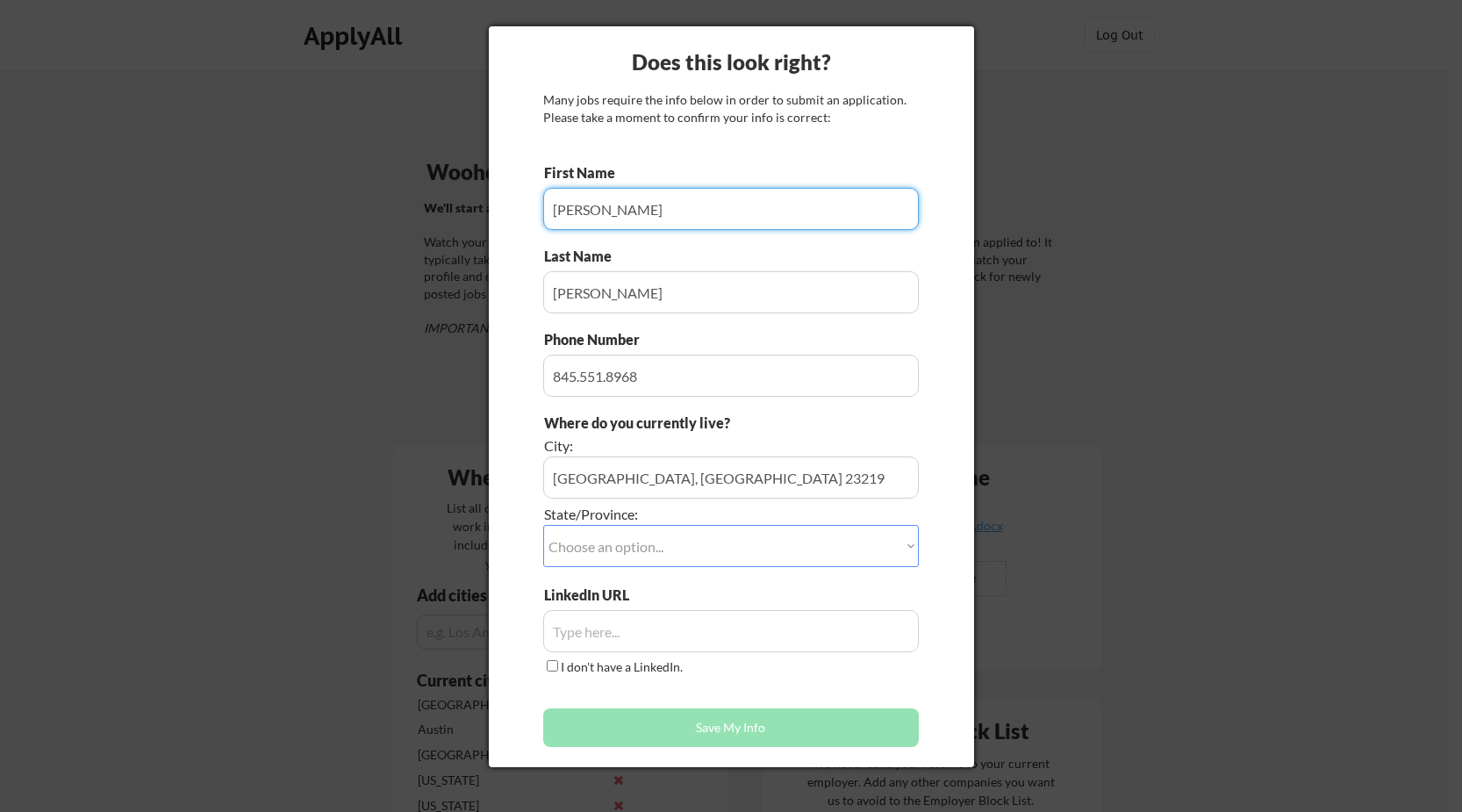
type input "Kenneth"
click at [580, 376] on input "input" at bounding box center [730, 376] width 375 height 42
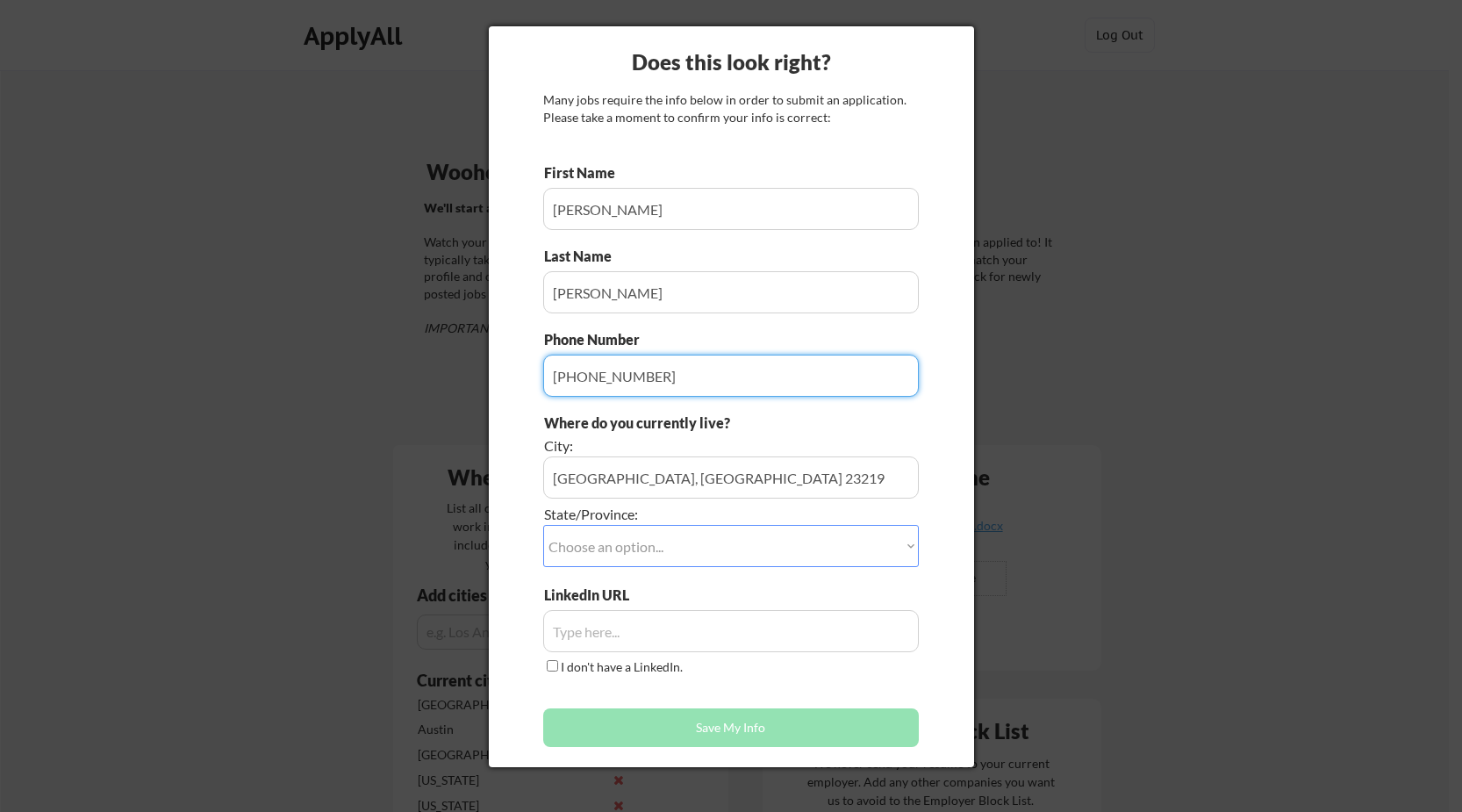
type input "845-551-8968"
click at [696, 543] on select "Choose an option... Other/Not Applicable Alabama Alaska Alberta Arizona Arkansa…" at bounding box center [730, 546] width 375 height 42
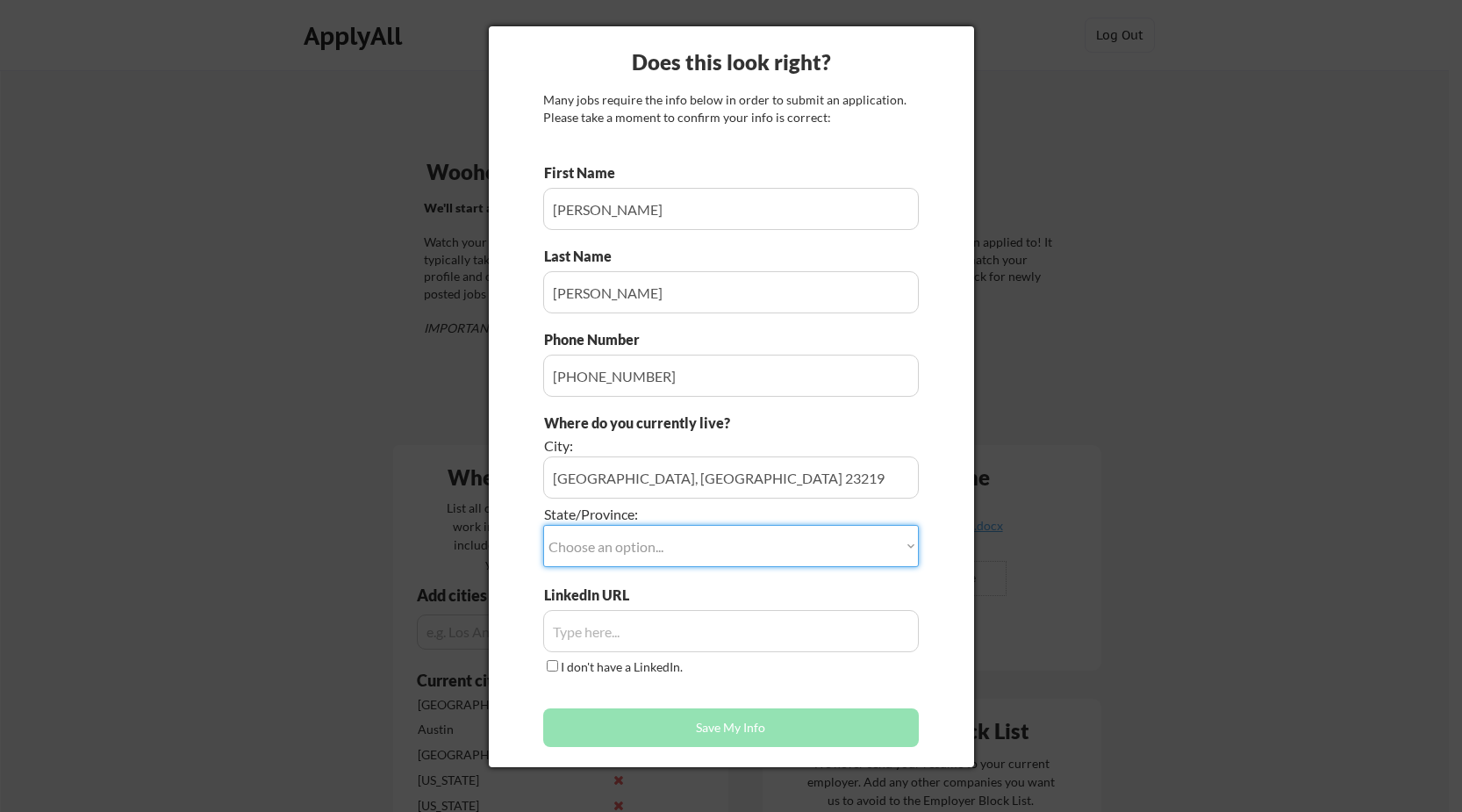
click at [696, 543] on select "Choose an option... Other/Not Applicable Alabama Alaska Alberta Arizona Arkansa…" at bounding box center [730, 546] width 375 height 42
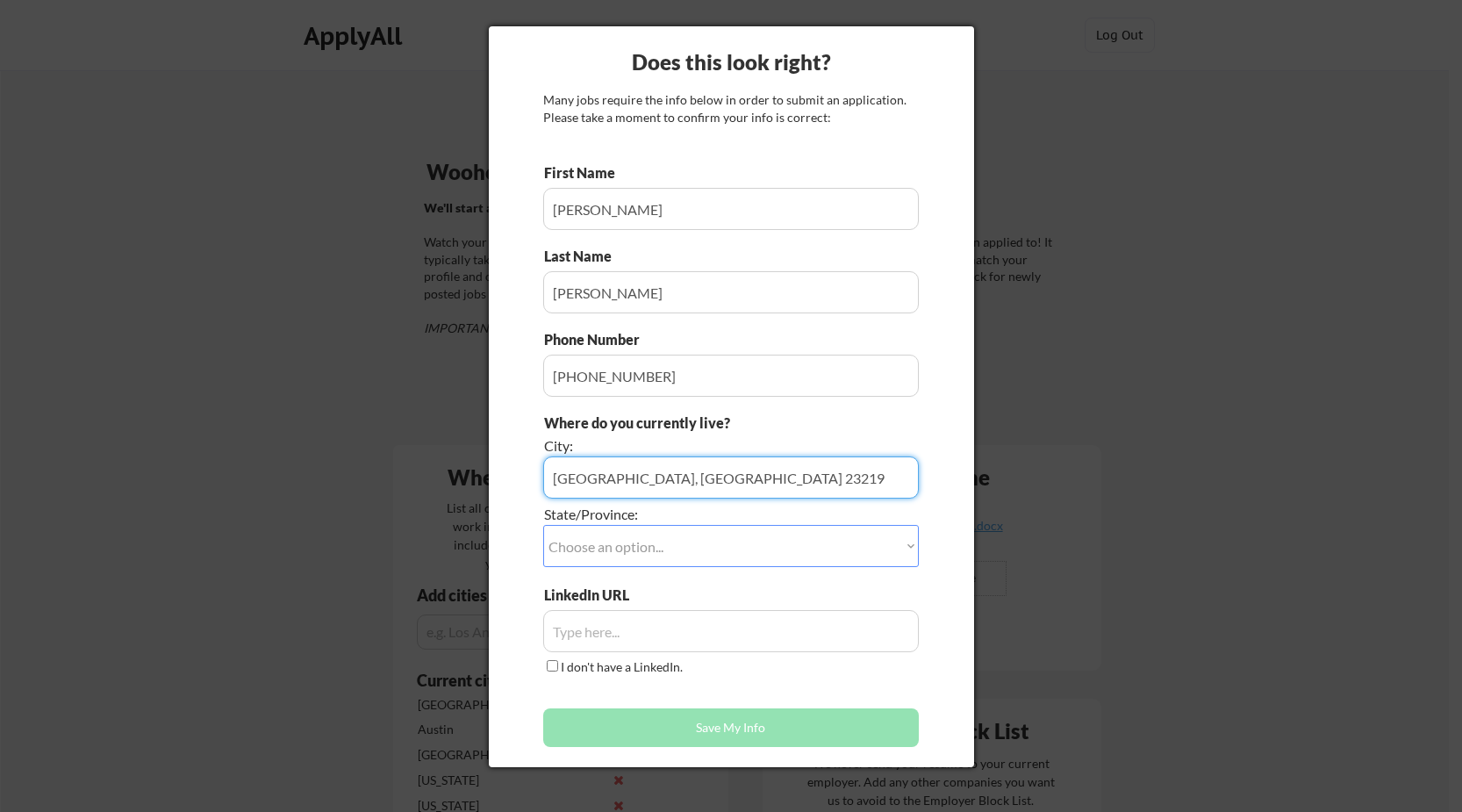
drag, startPoint x: 614, startPoint y: 477, endPoint x: 771, endPoint y: 473, distance: 157.1
click at [771, 473] on input "input" at bounding box center [730, 477] width 375 height 42
type input "Richmond"
click at [643, 543] on select "Choose an option... Other/Not Applicable Alabama Alaska Alberta Arizona Arkansa…" at bounding box center [730, 546] width 375 height 42
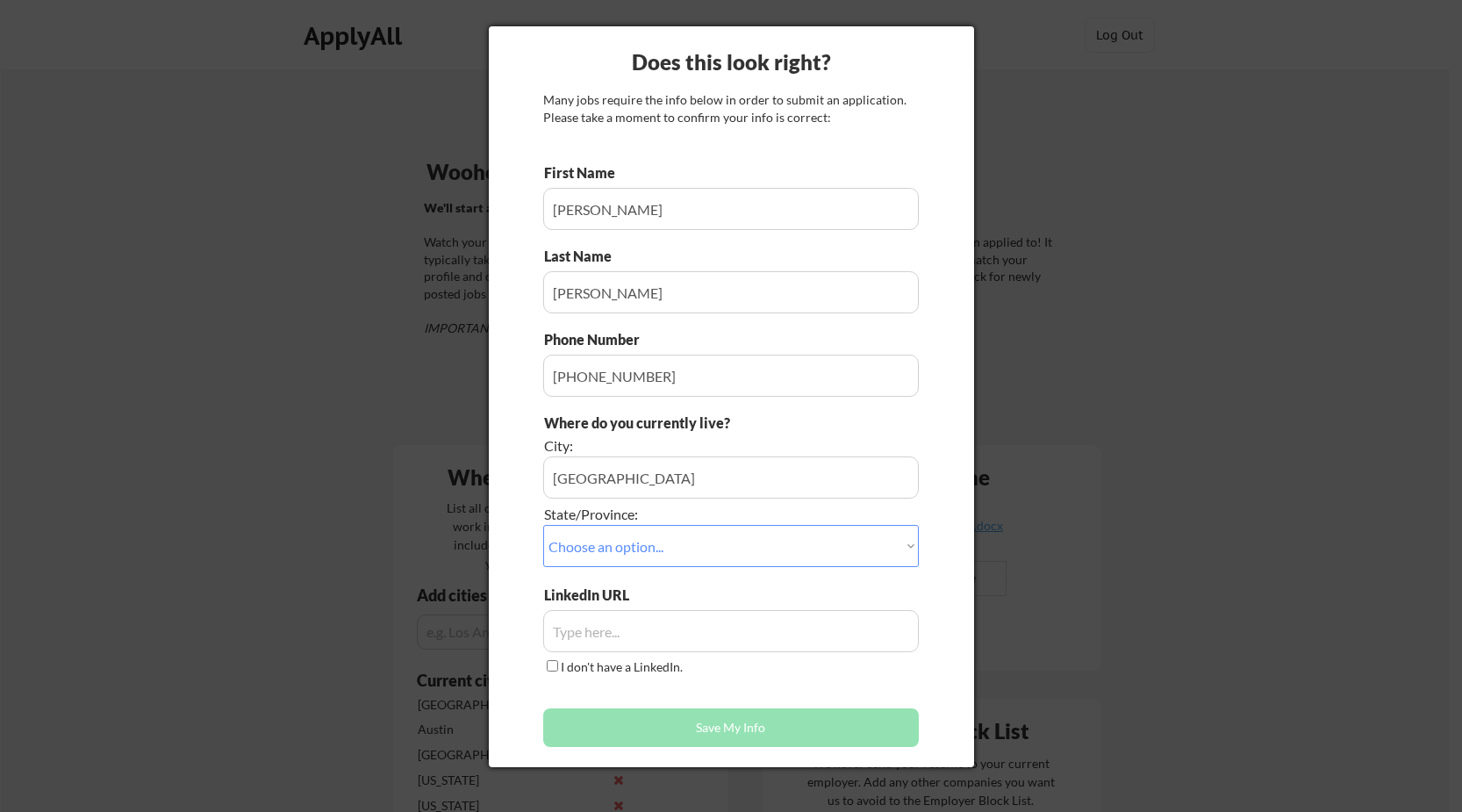
click at [651, 535] on select "Choose an option... Other/Not Applicable Alabama Alaska Alberta Arizona Arkansa…" at bounding box center [730, 546] width 375 height 42
select select ""Virginia""
click at [543, 525] on select "Choose an option... Other/Not Applicable Alabama Alaska Alberta Arizona Arkansa…" at bounding box center [730, 546] width 375 height 42
click at [661, 642] on input "input" at bounding box center [730, 631] width 375 height 42
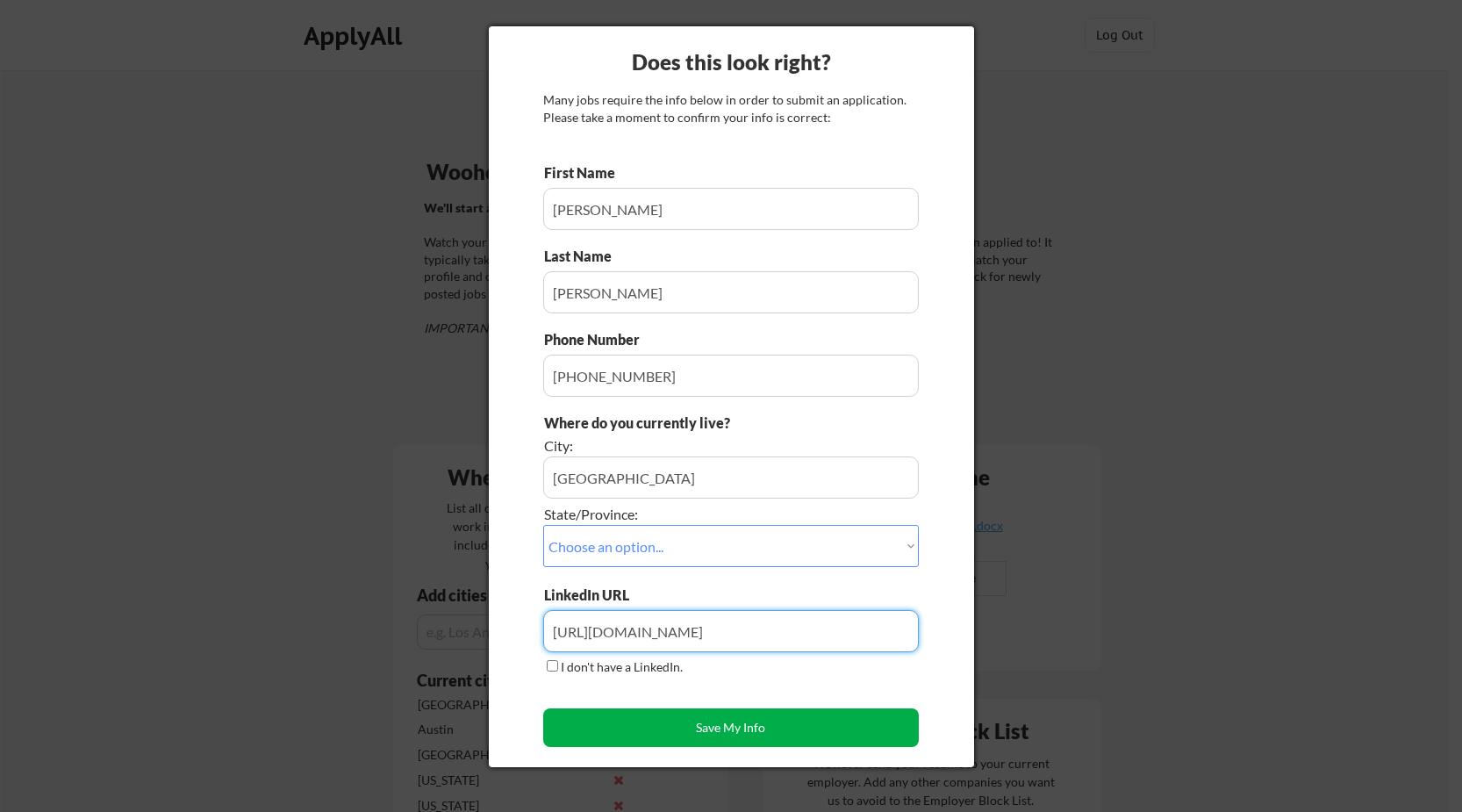
type input "https://www.linkedin.com/in/kenpfeil"
click at [748, 730] on button "Save My Info" at bounding box center [730, 727] width 375 height 39
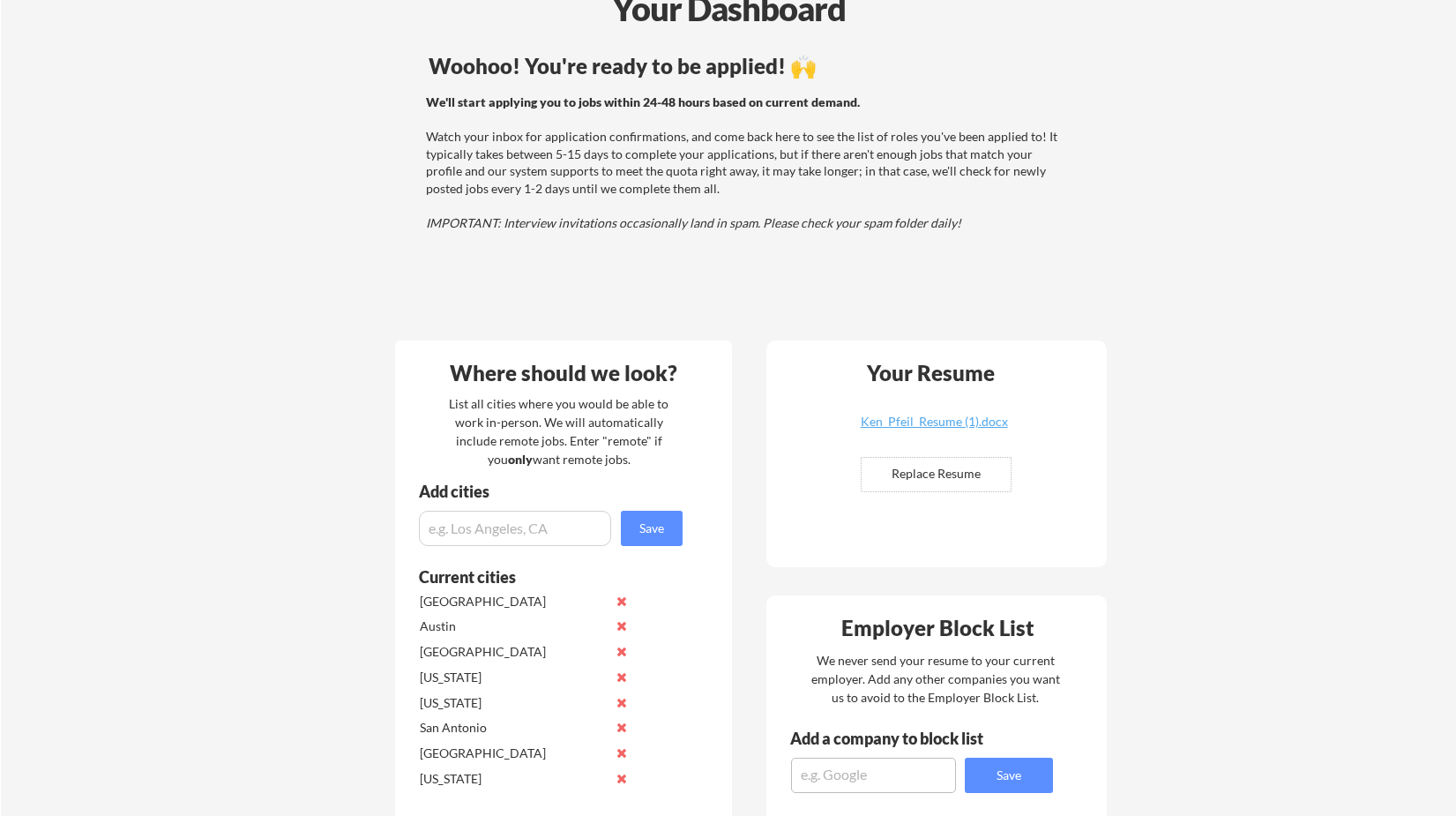
scroll to position [88, 0]
